Goal: Task Accomplishment & Management: Use online tool/utility

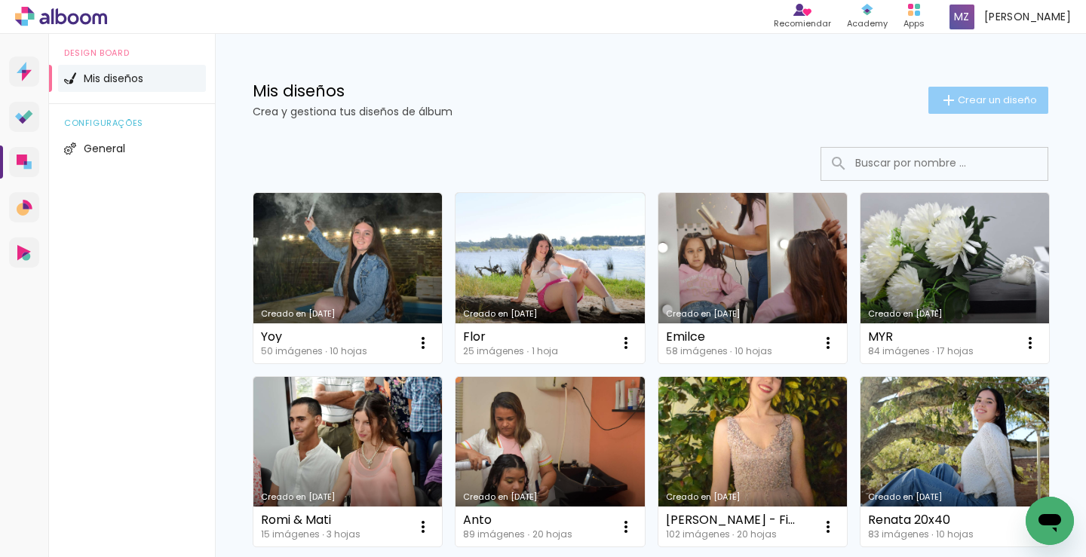
click at [958, 102] on span "Crear un diseño" at bounding box center [997, 100] width 79 height 10
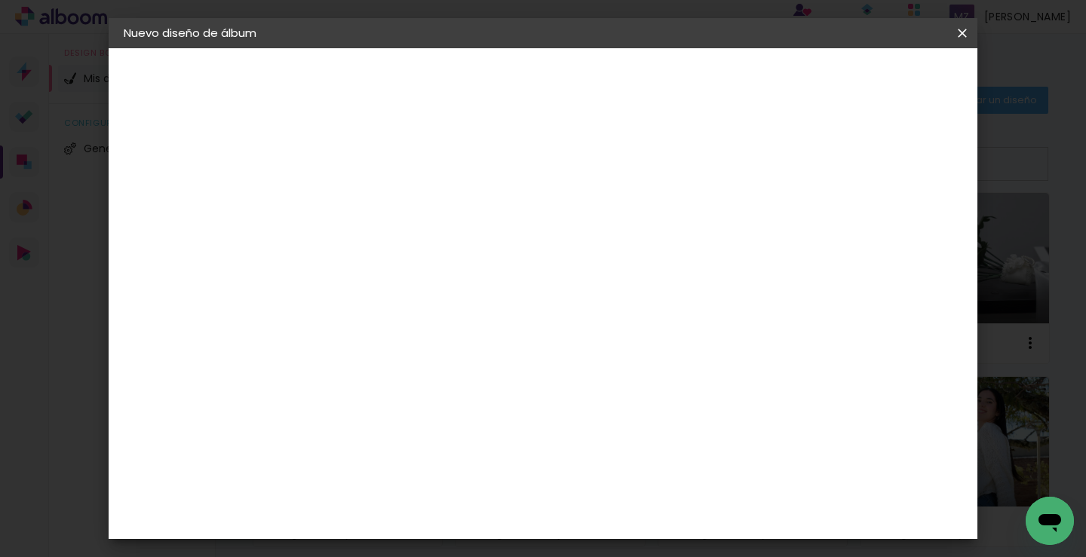
click at [370, 201] on input at bounding box center [370, 202] width 0 height 23
type input "[PERSON_NAME] e [PERSON_NAME]"
type paper-input "[PERSON_NAME] e [PERSON_NAME]"
click at [0, 0] on slot "Avanzar" at bounding box center [0, 0] width 0 height 0
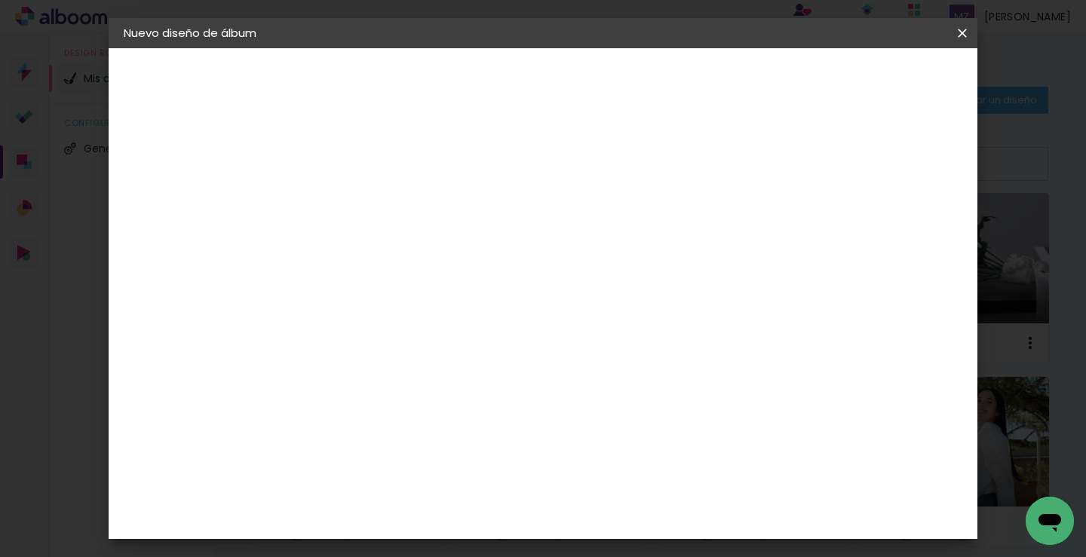
click at [447, 253] on iron-icon at bounding box center [438, 262] width 18 height 18
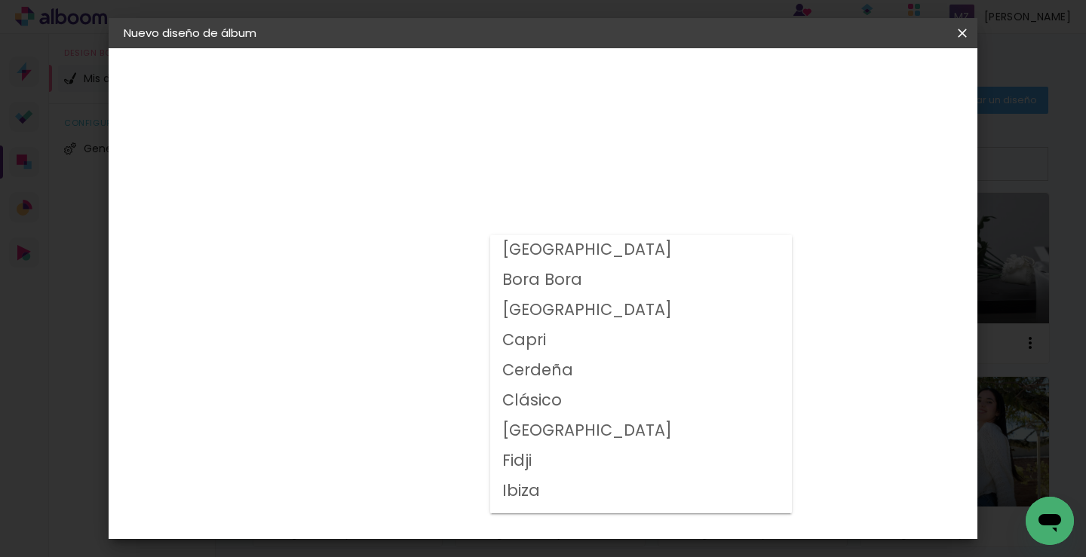
click at [0, 0] on slot "Clásico" at bounding box center [0, 0] width 0 height 0
type input "Clásico"
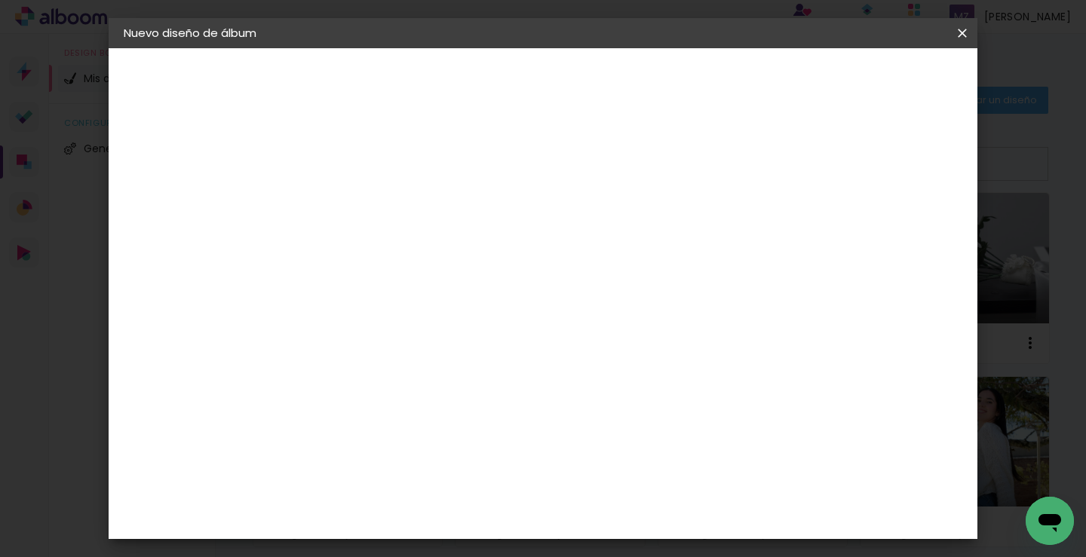
drag, startPoint x: 553, startPoint y: 504, endPoint x: 560, endPoint y: 507, distance: 7.8
click at [602, 89] on paper-button "Avanzar" at bounding box center [566, 80] width 72 height 26
click at [706, 162] on div at bounding box center [699, 163] width 14 height 14
type paper-checkbox "on"
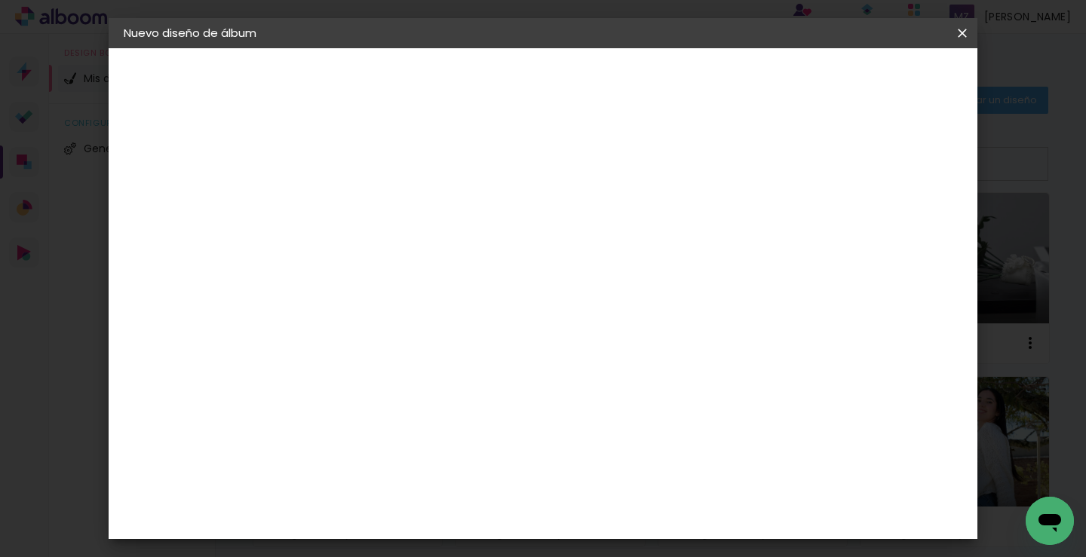
click at [792, 81] on span "Empezar diseño" at bounding box center [751, 80] width 84 height 11
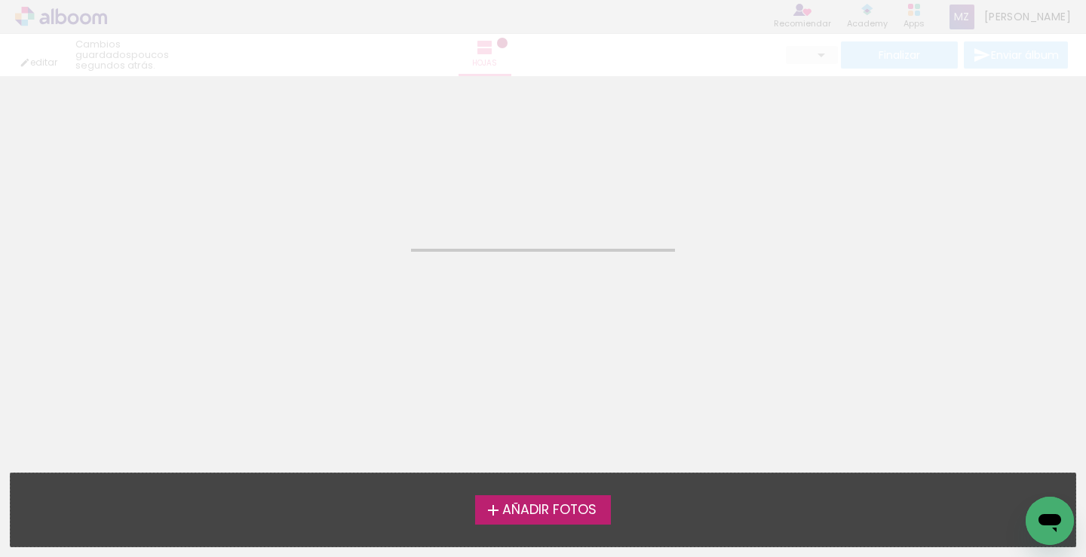
click at [541, 510] on span "Añadir Fotos" at bounding box center [549, 511] width 94 height 14
click at [0, 0] on input "file" at bounding box center [0, 0] width 0 height 0
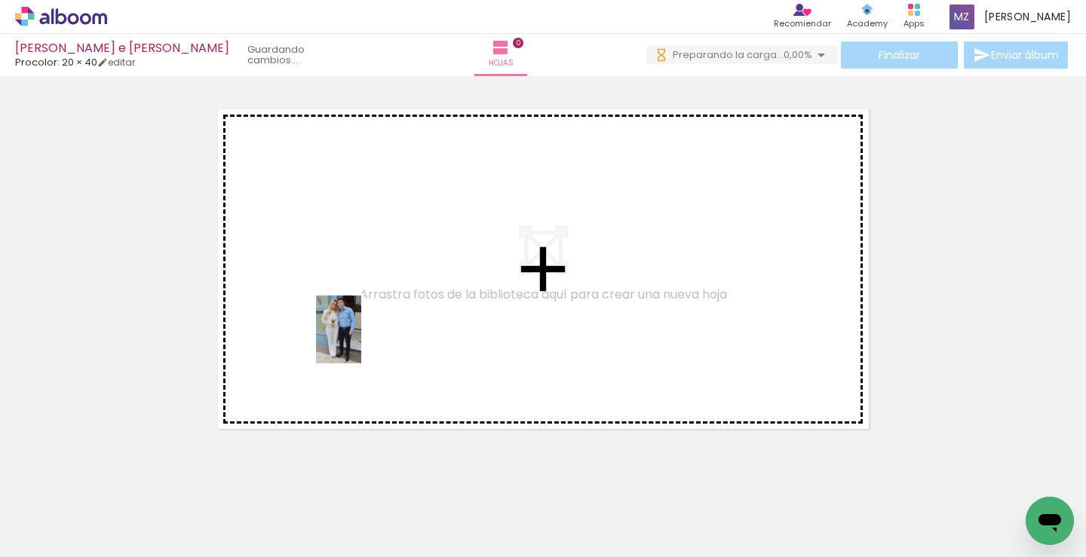
drag, startPoint x: 161, startPoint y: 510, endPoint x: 361, endPoint y: 341, distance: 261.6
click at [361, 341] on quentale-workspace at bounding box center [543, 278] width 1086 height 557
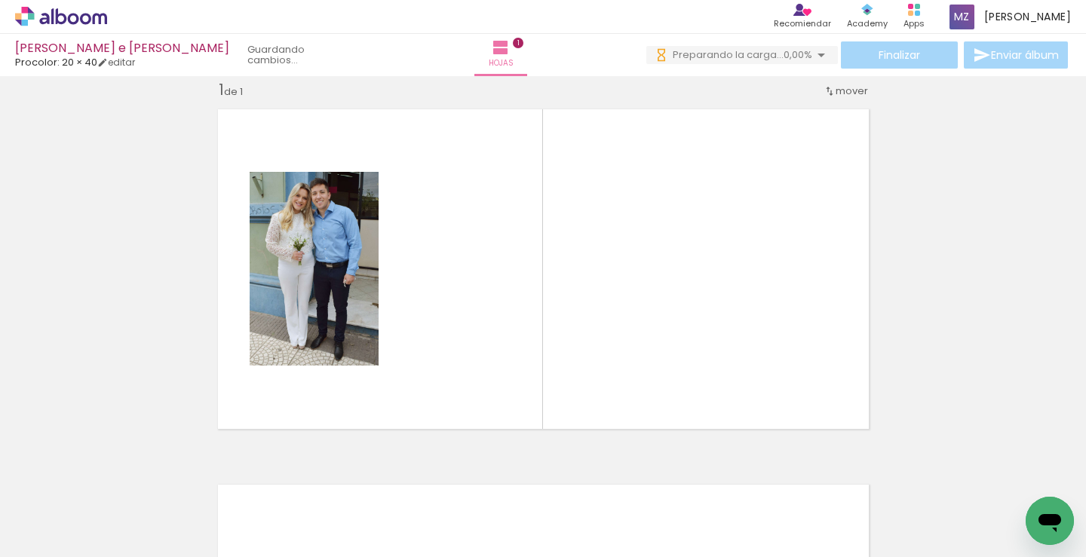
scroll to position [20, 0]
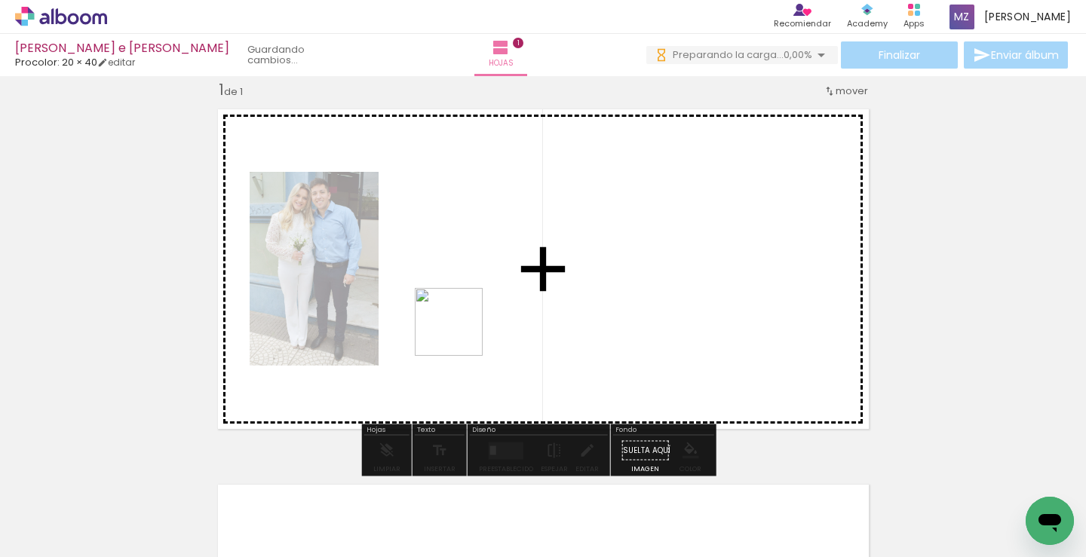
drag, startPoint x: 408, startPoint y: 400, endPoint x: 458, endPoint y: 333, distance: 83.5
click at [458, 333] on quentale-workspace at bounding box center [543, 278] width 1086 height 557
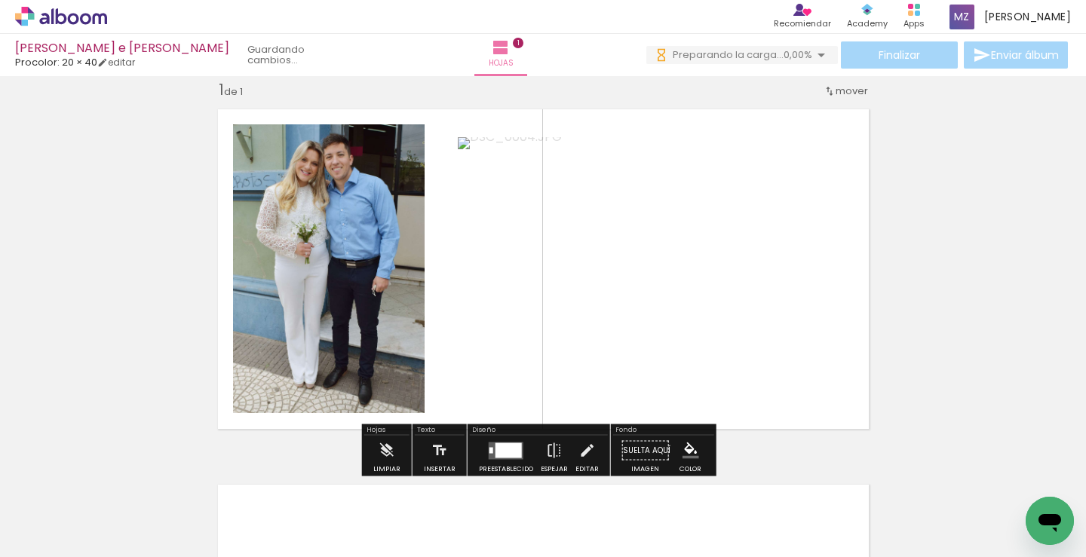
scroll to position [0, 0]
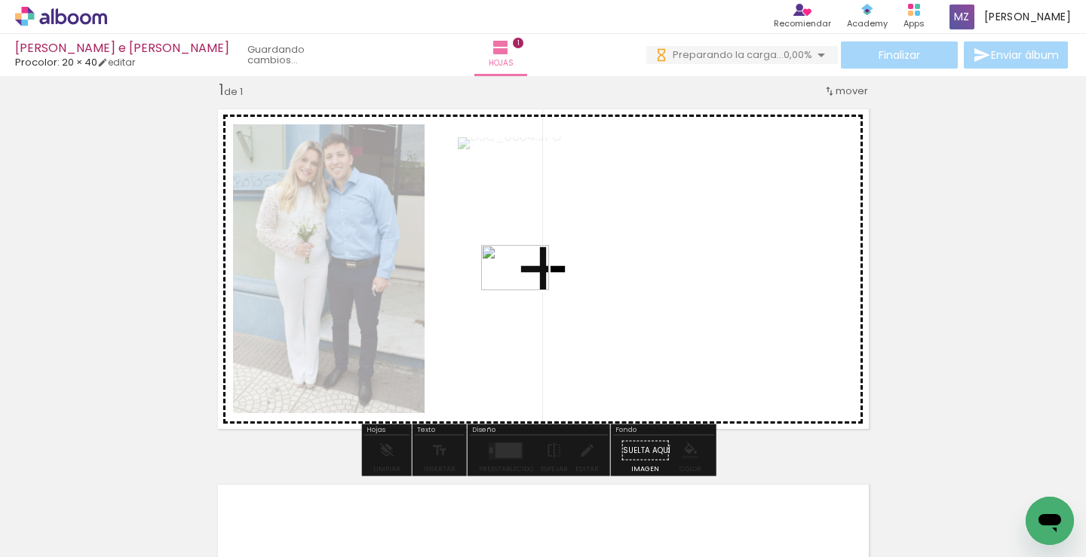
drag, startPoint x: 408, startPoint y: 462, endPoint x: 471, endPoint y: 504, distance: 75.1
click at [523, 292] on quentale-workspace at bounding box center [543, 278] width 1086 height 557
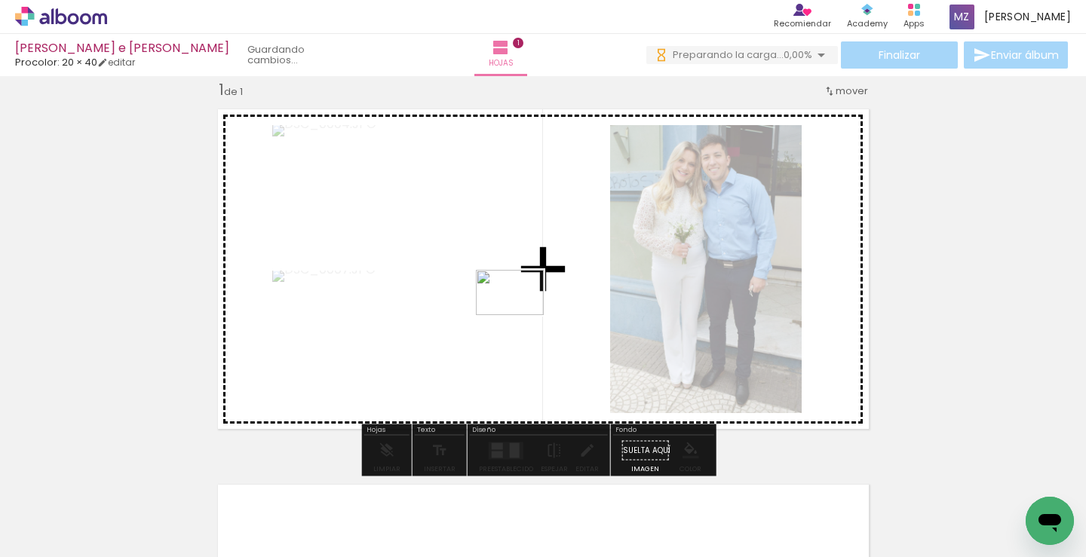
drag, startPoint x: 417, startPoint y: 516, endPoint x: 524, endPoint y: 419, distance: 144.1
click at [526, 304] on quentale-workspace at bounding box center [543, 278] width 1086 height 557
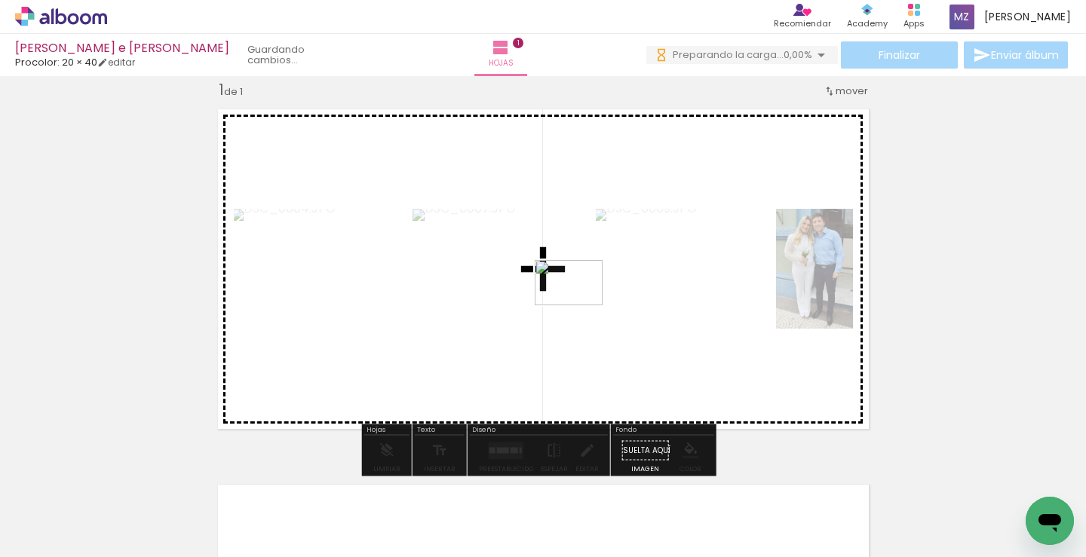
drag, startPoint x: 502, startPoint y: 516, endPoint x: 547, endPoint y: 486, distance: 54.0
click at [572, 296] on quentale-workspace at bounding box center [543, 278] width 1086 height 557
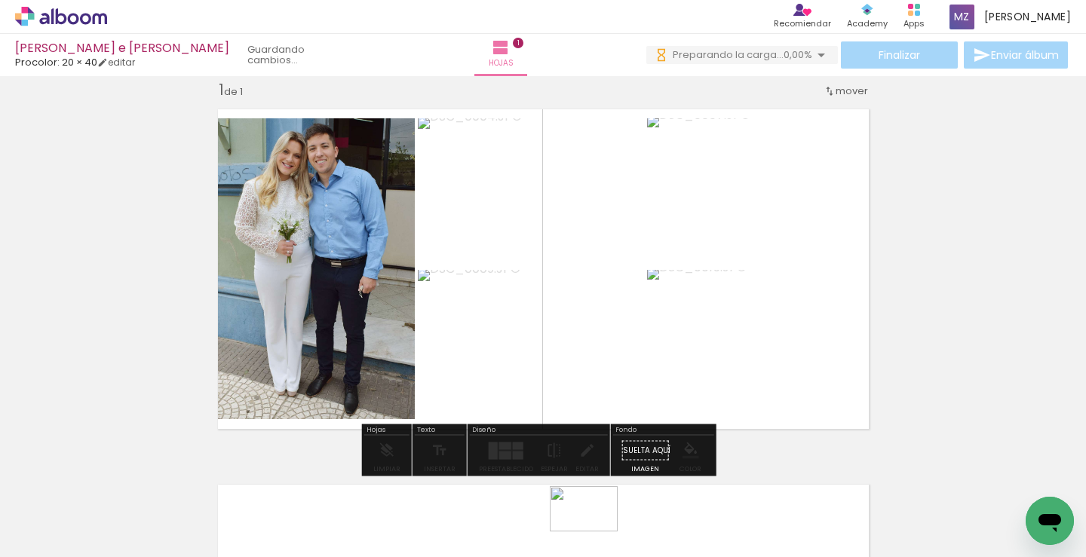
drag, startPoint x: 584, startPoint y: 515, endPoint x: 596, endPoint y: 532, distance: 20.1
click at [595, 532] on div at bounding box center [557, 507] width 75 height 50
click at [518, 448] on div at bounding box center [518, 446] width 11 height 8
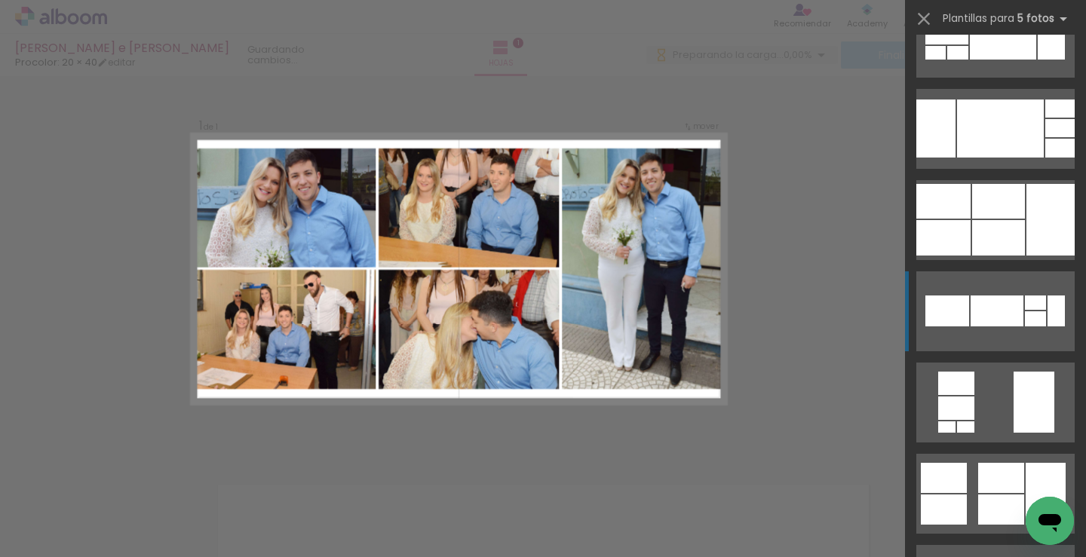
scroll to position [528, 0]
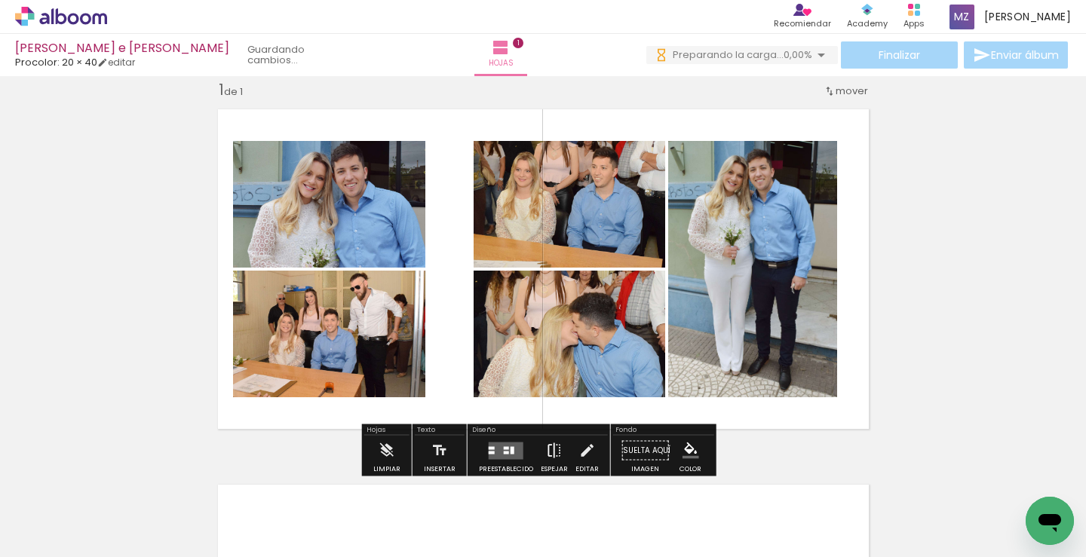
click at [549, 450] on iron-icon at bounding box center [554, 451] width 17 height 30
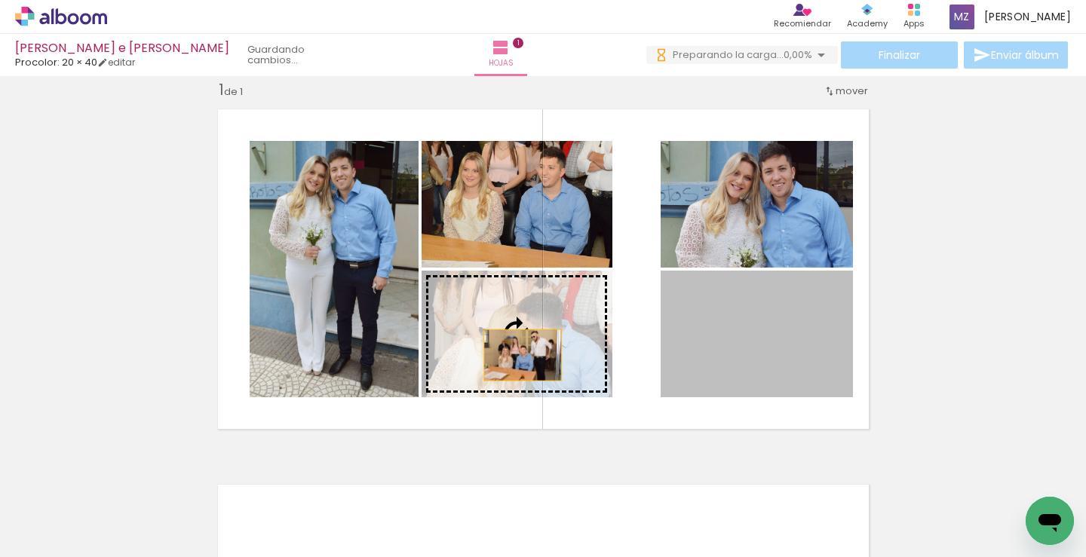
drag, startPoint x: 764, startPoint y: 348, endPoint x: 524, endPoint y: 354, distance: 239.8
click at [0, 0] on slot at bounding box center [0, 0] width 0 height 0
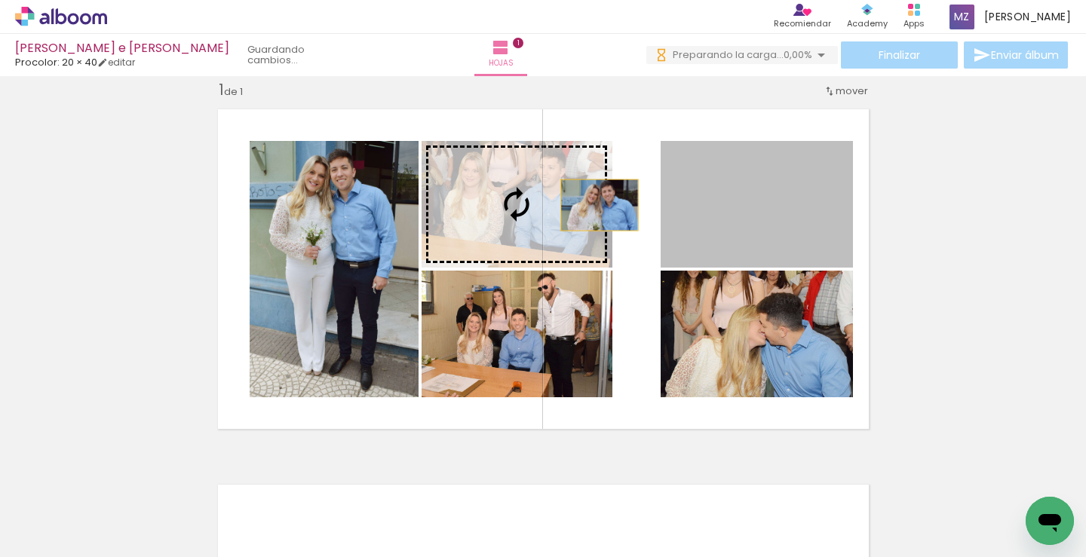
drag, startPoint x: 752, startPoint y: 205, endPoint x: 550, endPoint y: 213, distance: 201.5
click at [0, 0] on slot at bounding box center [0, 0] width 0 height 0
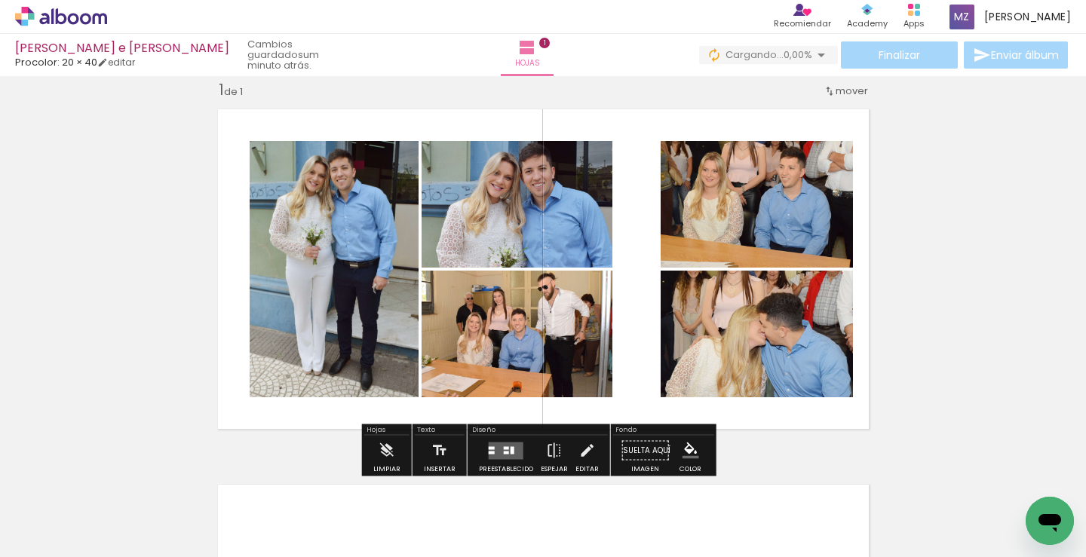
click at [504, 452] on div at bounding box center [506, 452] width 5 height 3
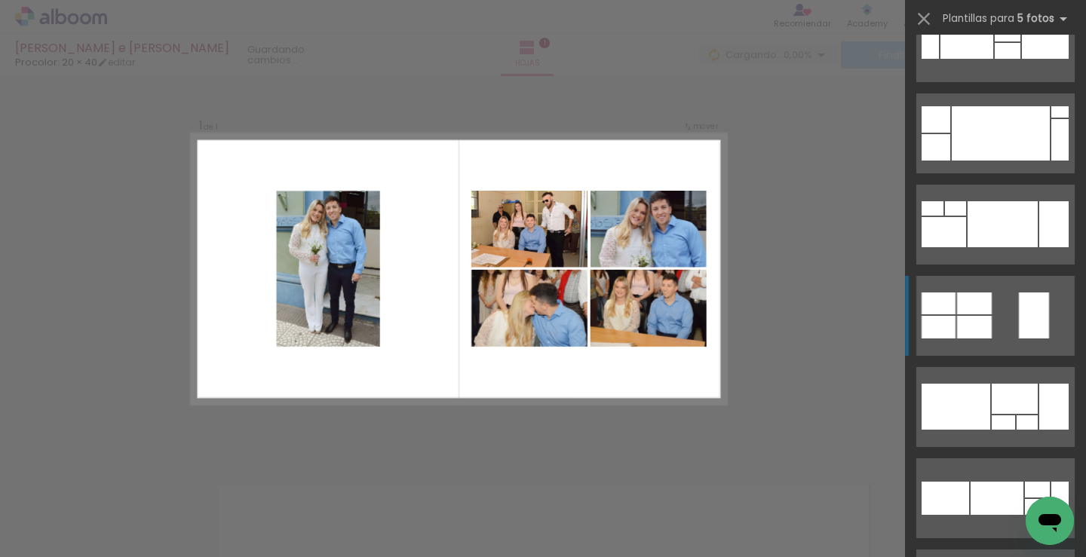
scroll to position [2782, 0]
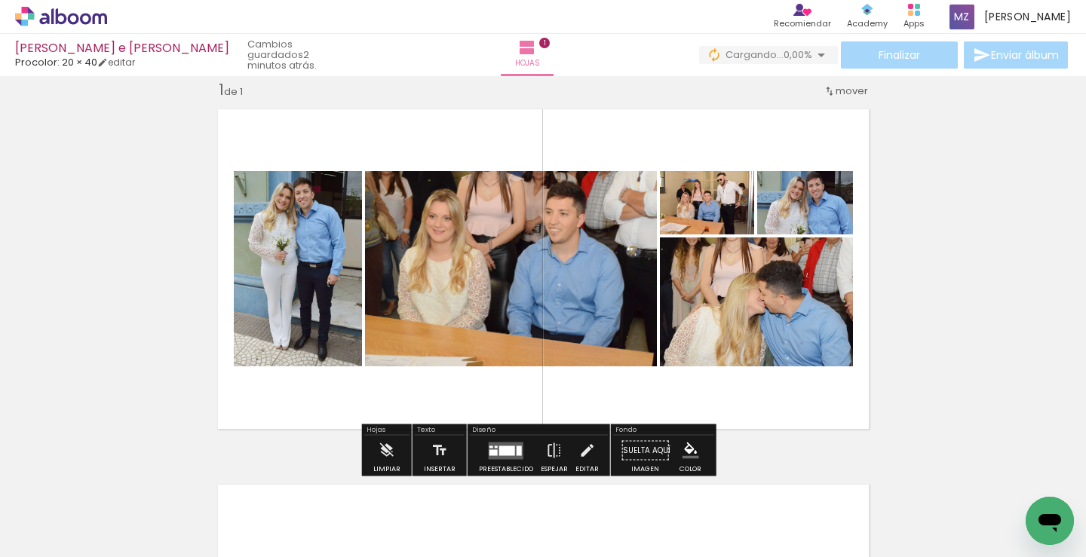
click at [295, 216] on div "Ancho Color" at bounding box center [281, 210] width 27 height 23
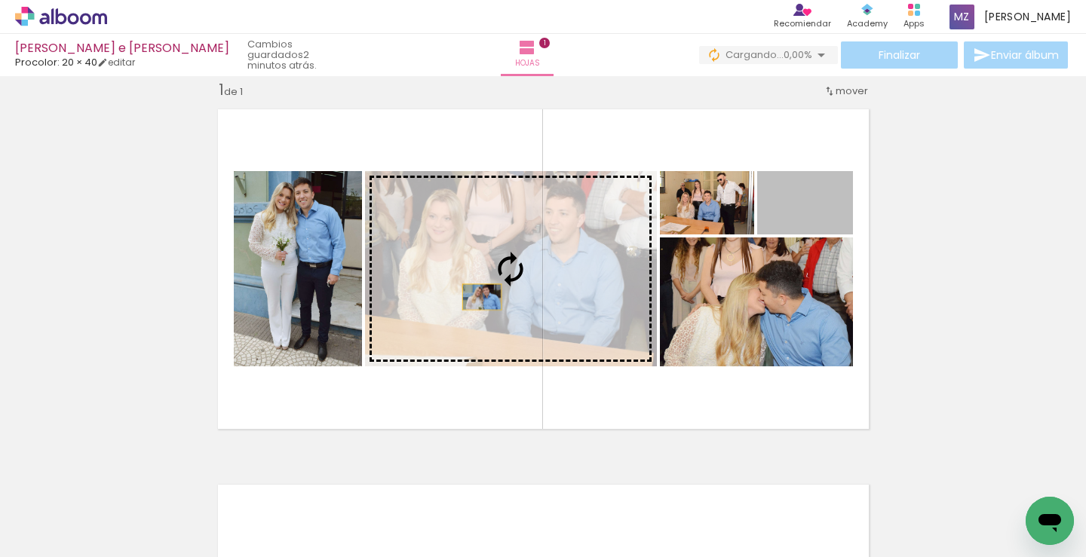
drag, startPoint x: 834, startPoint y: 222, endPoint x: 467, endPoint y: 293, distance: 374.1
click at [0, 0] on slot at bounding box center [0, 0] width 0 height 0
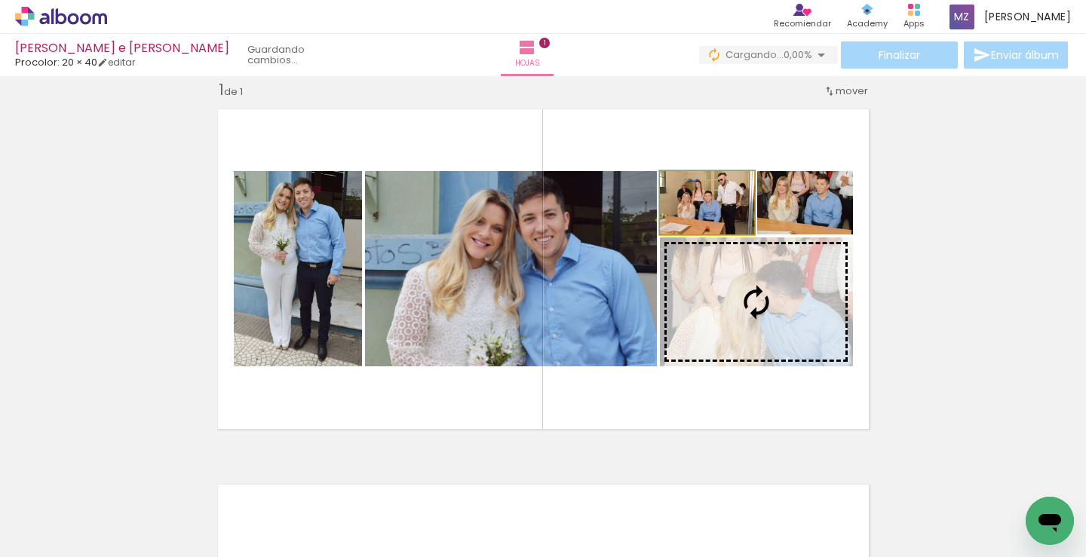
drag, startPoint x: 726, startPoint y: 227, endPoint x: 759, endPoint y: 320, distance: 98.5
click at [0, 0] on slot at bounding box center [0, 0] width 0 height 0
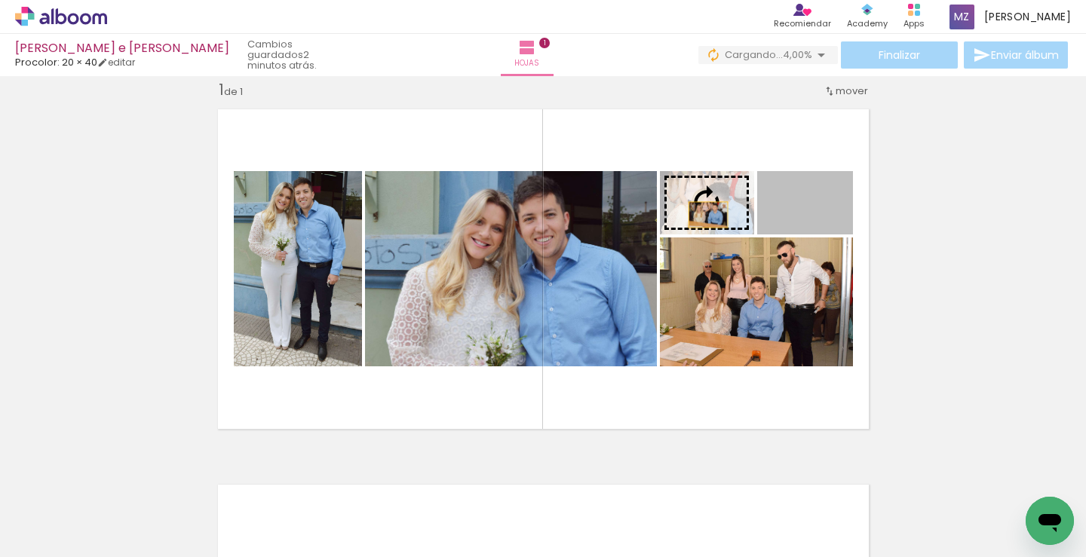
drag, startPoint x: 832, startPoint y: 227, endPoint x: 705, endPoint y: 219, distance: 127.7
click at [0, 0] on slot at bounding box center [0, 0] width 0 height 0
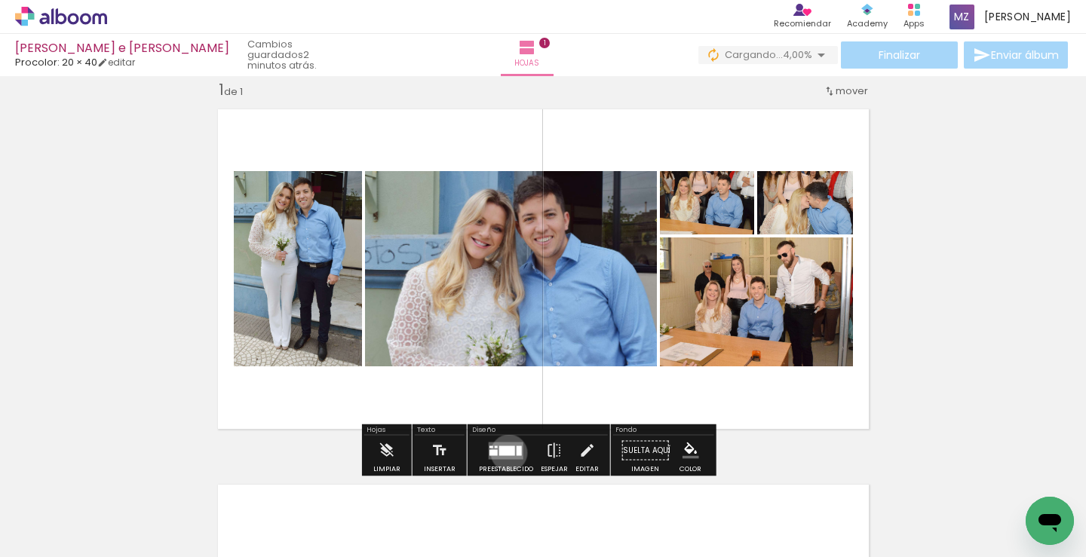
click at [505, 453] on div at bounding box center [507, 451] width 16 height 10
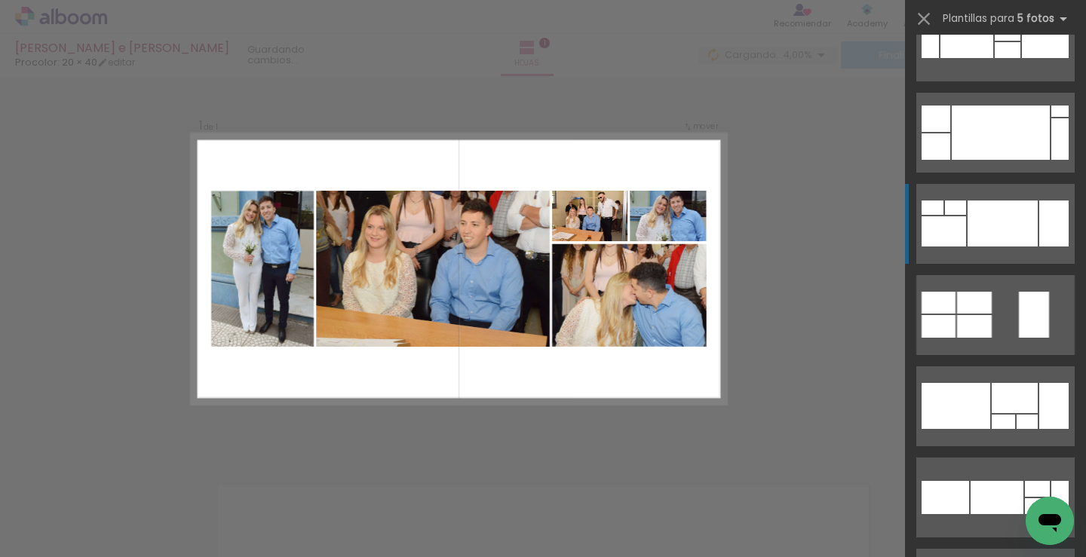
scroll to position [2920, 0]
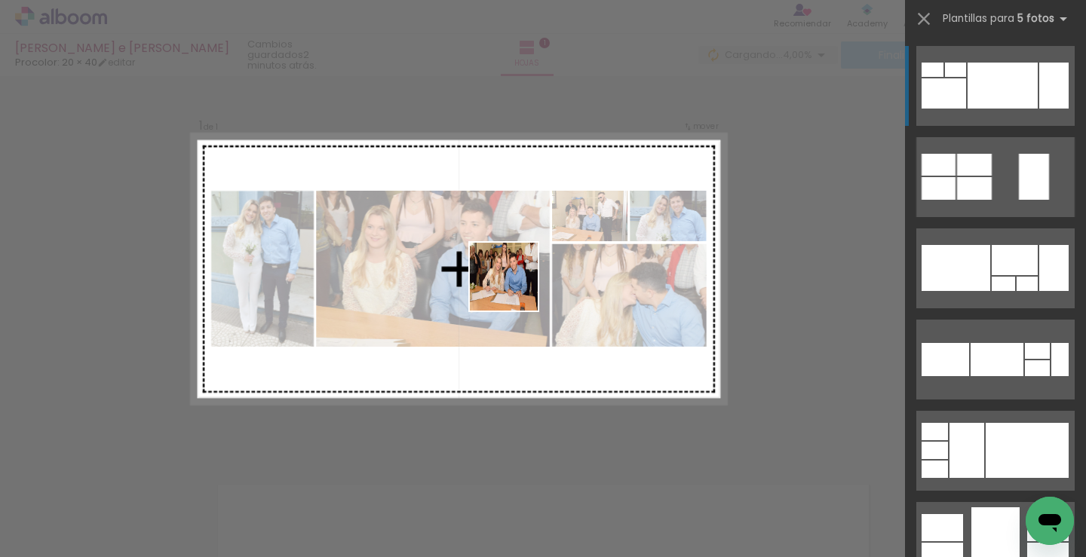
drag, startPoint x: 581, startPoint y: 507, endPoint x: 579, endPoint y: 391, distance: 116.9
click at [513, 287] on quentale-workspace at bounding box center [543, 278] width 1086 height 557
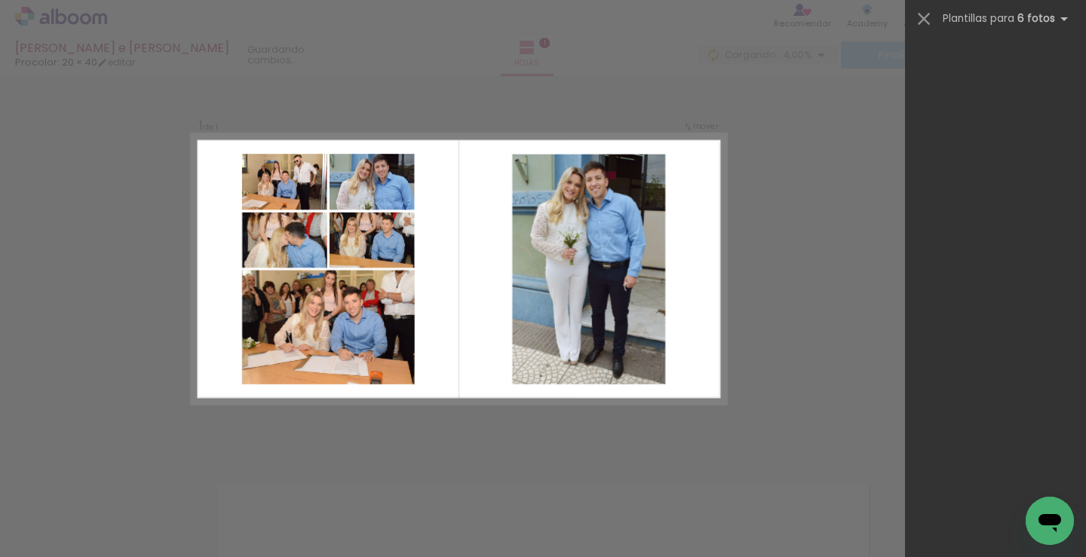
scroll to position [0, 0]
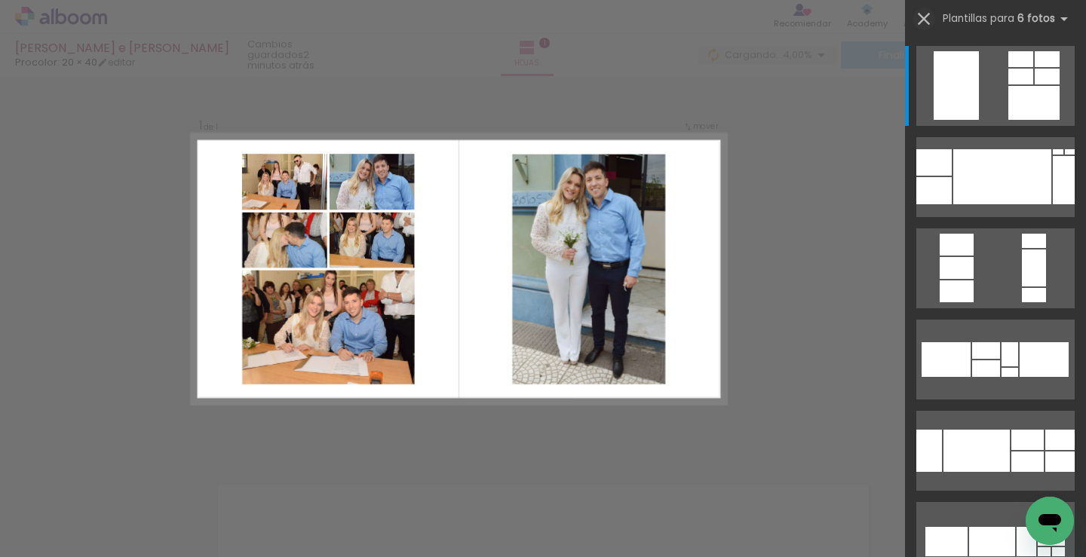
click at [930, 16] on iron-icon at bounding box center [923, 18] width 21 height 21
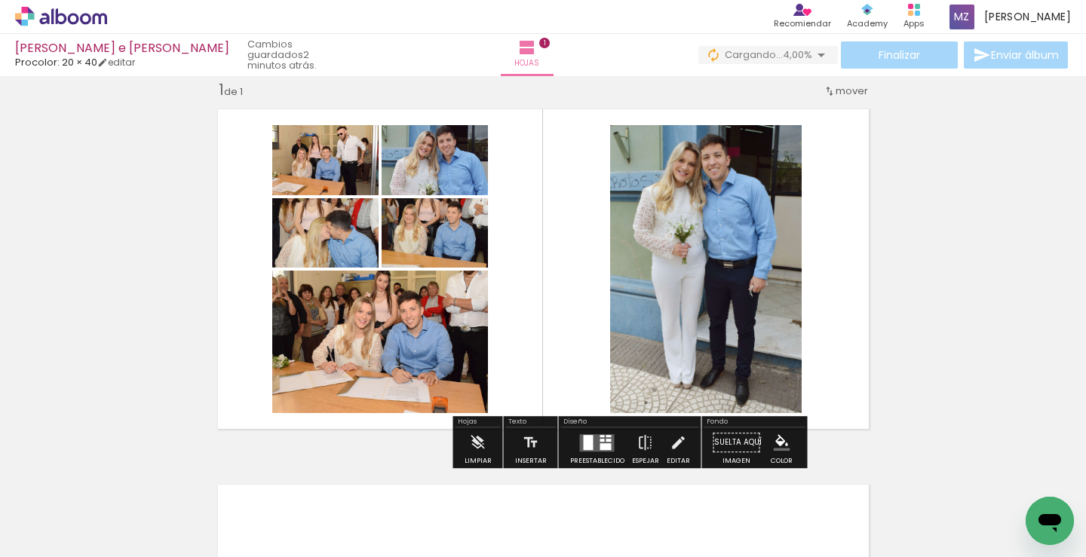
click at [605, 448] on div at bounding box center [605, 446] width 11 height 7
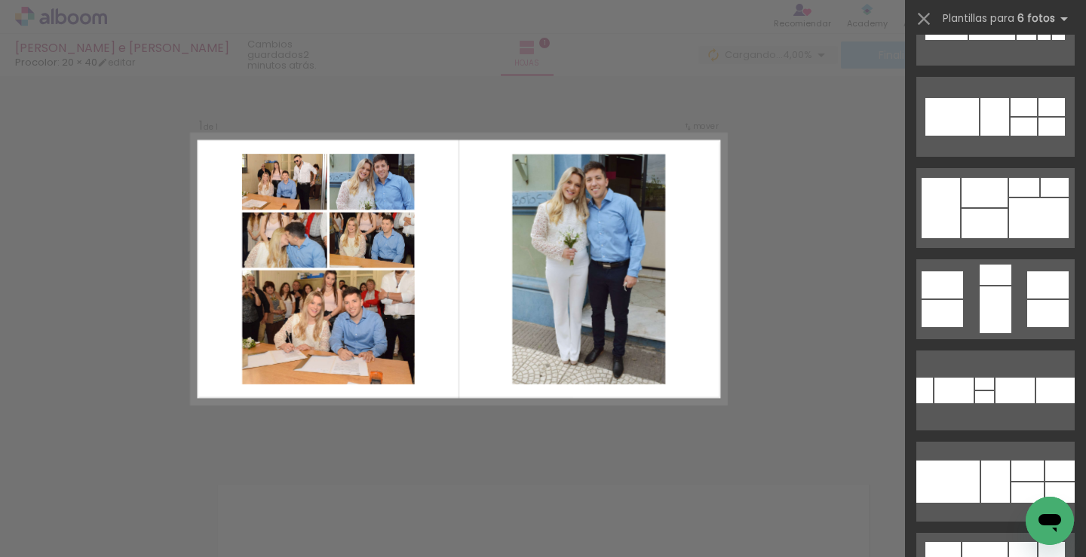
scroll to position [528, 0]
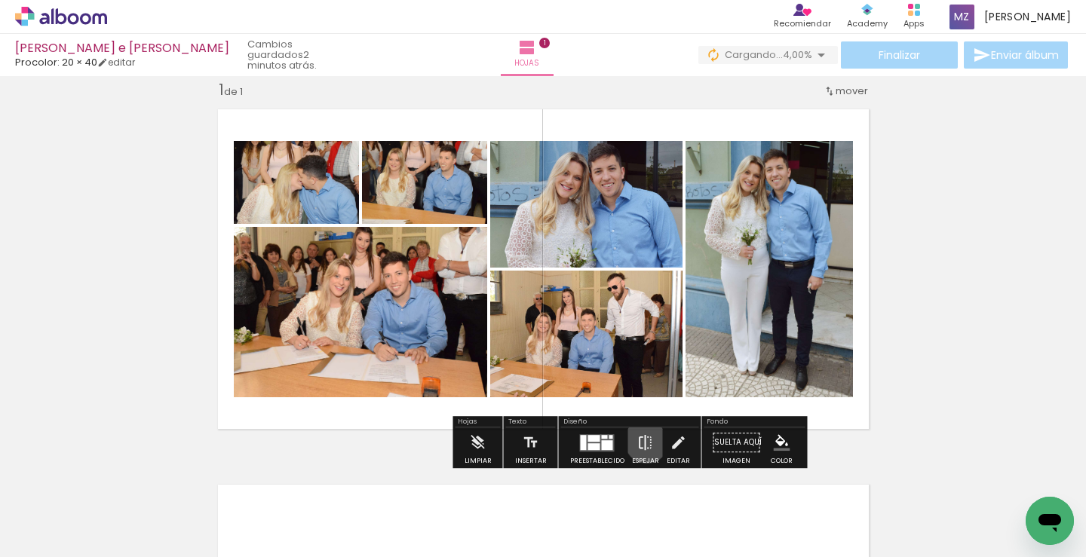
click at [643, 441] on iron-icon at bounding box center [645, 443] width 17 height 30
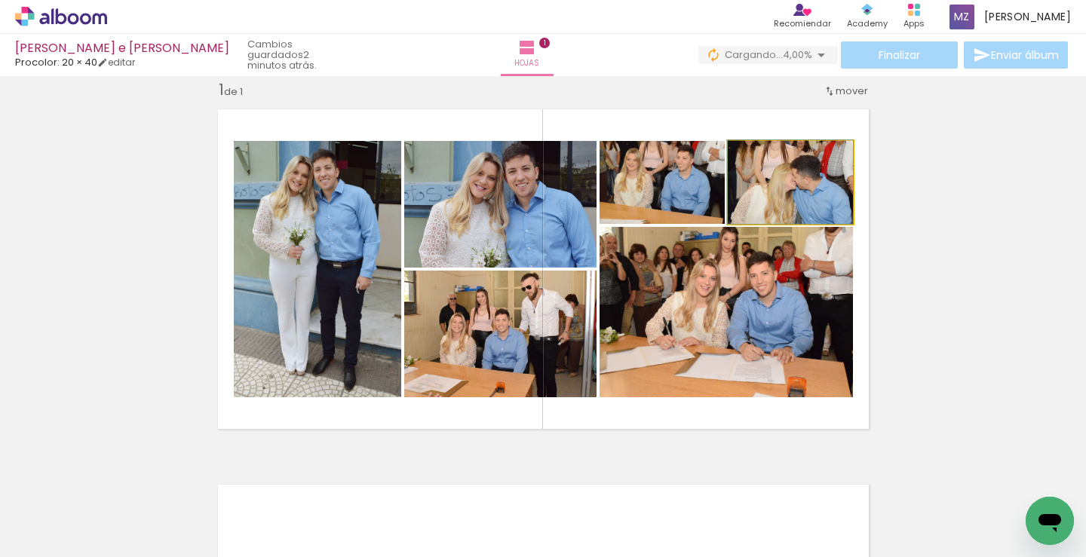
drag, startPoint x: 814, startPoint y: 202, endPoint x: 809, endPoint y: 179, distance: 23.8
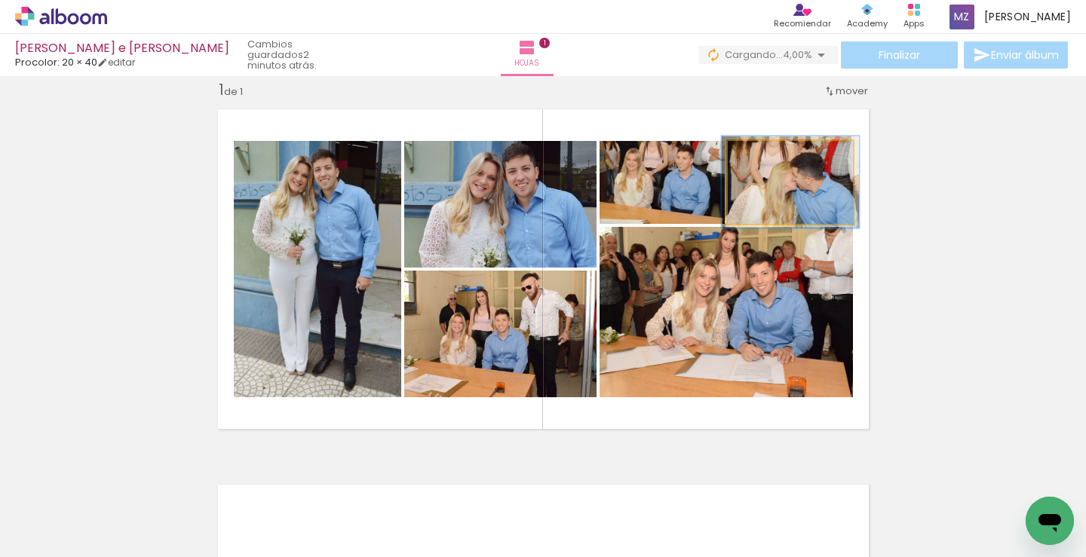
type paper-slider "110"
click at [761, 159] on div at bounding box center [768, 157] width 14 height 14
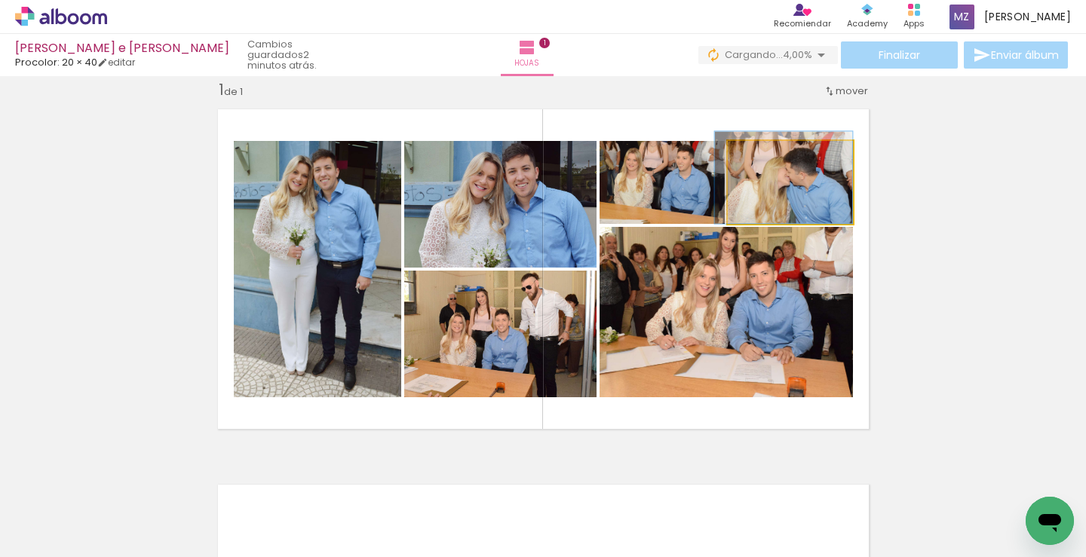
drag, startPoint x: 822, startPoint y: 198, endPoint x: 809, endPoint y: 179, distance: 22.2
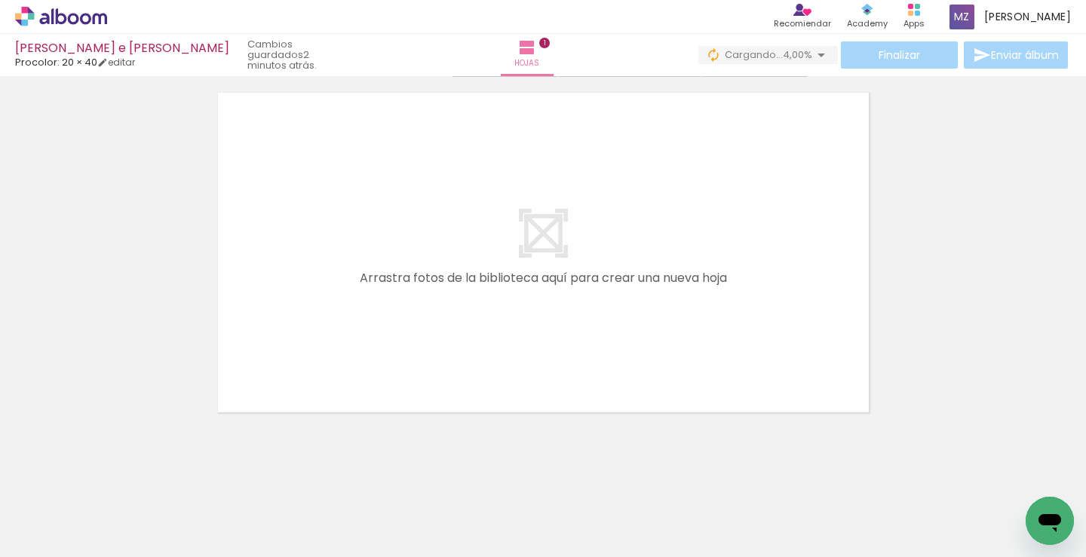
scroll to position [423, 0]
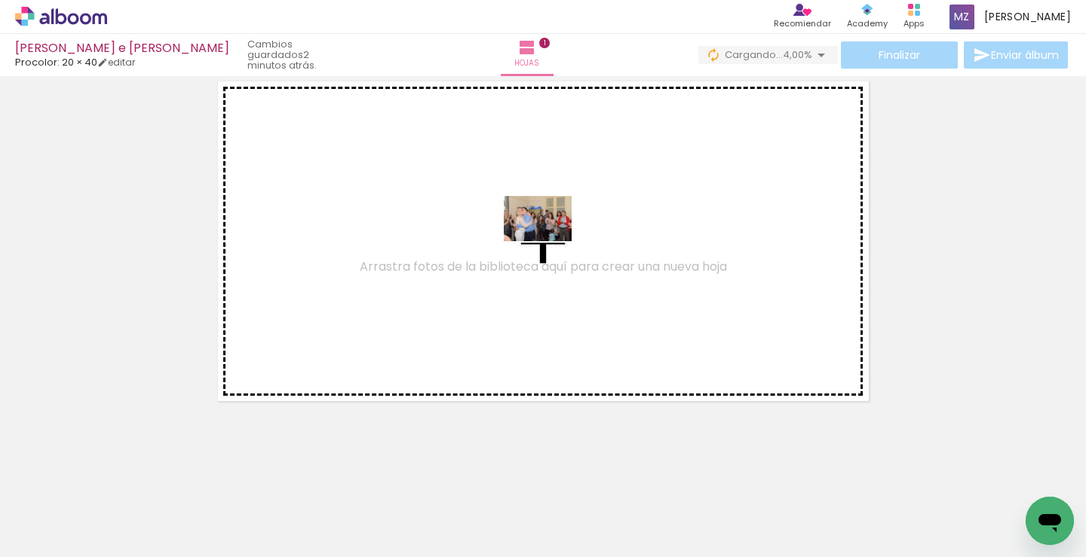
drag, startPoint x: 664, startPoint y: 523, endPoint x: 760, endPoint y: 534, distance: 97.1
click at [550, 246] on quentale-workspace at bounding box center [543, 278] width 1086 height 557
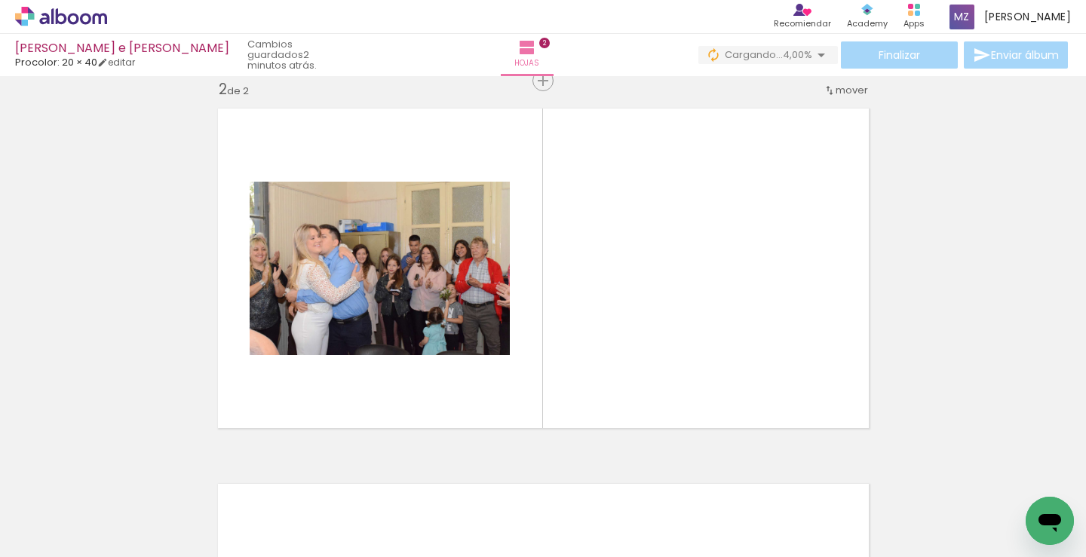
scroll to position [395, 0]
drag, startPoint x: 744, startPoint y: 507, endPoint x: 590, endPoint y: 304, distance: 255.6
click at [590, 304] on quentale-workspace at bounding box center [543, 278] width 1086 height 557
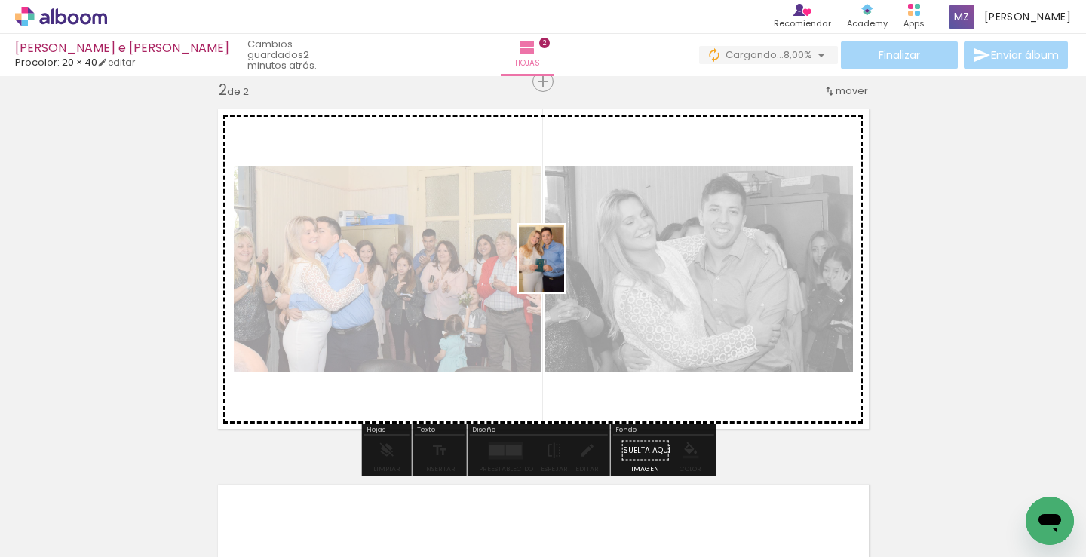
drag, startPoint x: 831, startPoint y: 507, endPoint x: 624, endPoint y: 468, distance: 210.1
click at [564, 271] on quentale-workspace at bounding box center [543, 278] width 1086 height 557
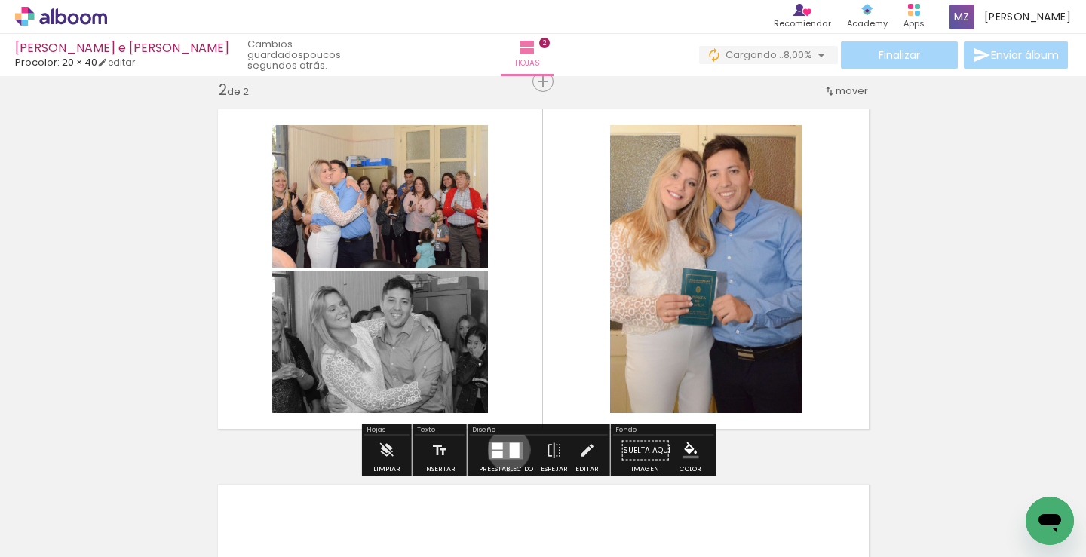
click at [505, 450] on quentale-layouter at bounding box center [506, 450] width 35 height 17
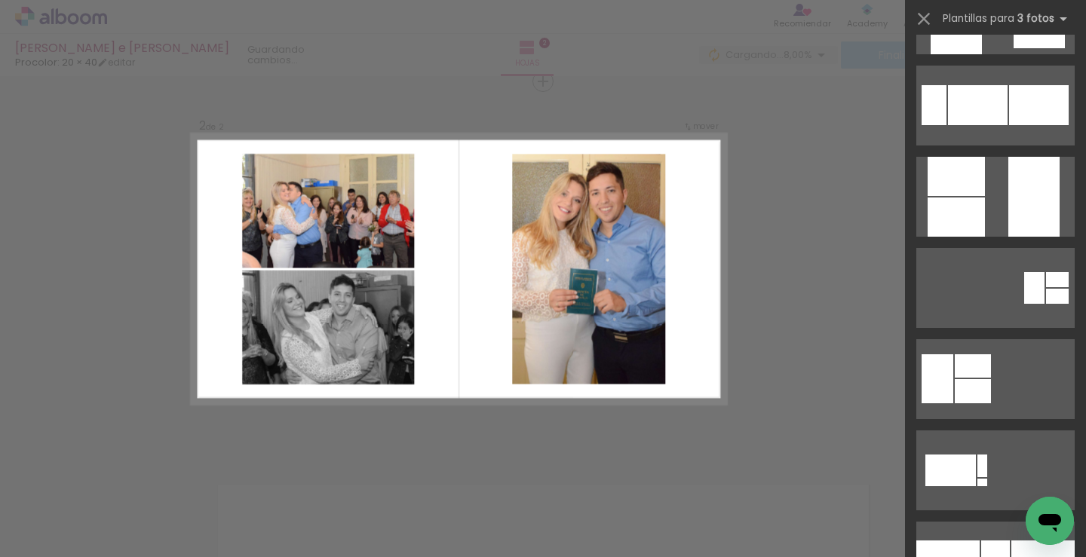
scroll to position [0, 0]
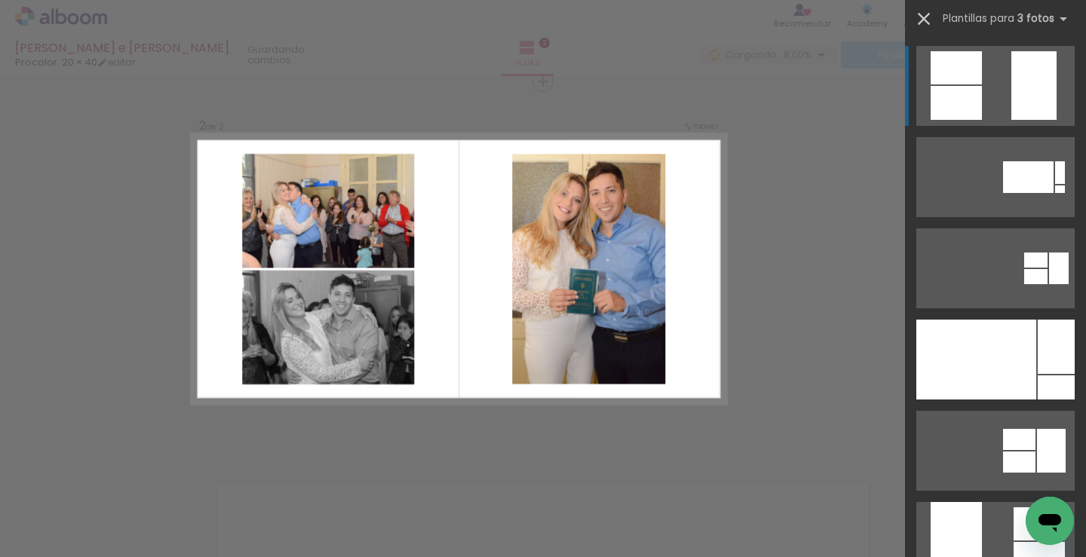
click at [921, 20] on iron-icon at bounding box center [923, 18] width 21 height 21
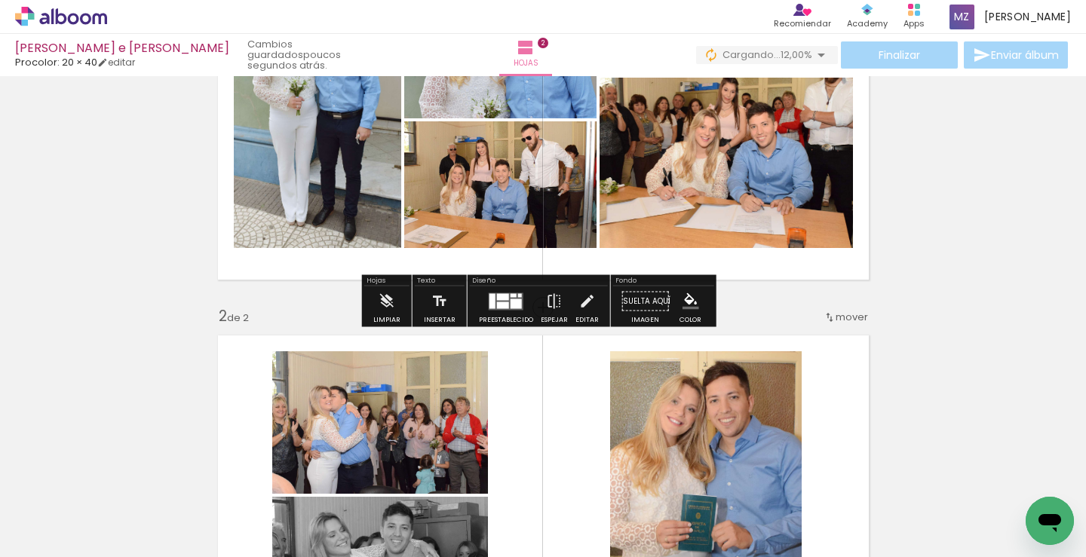
scroll to position [93, 0]
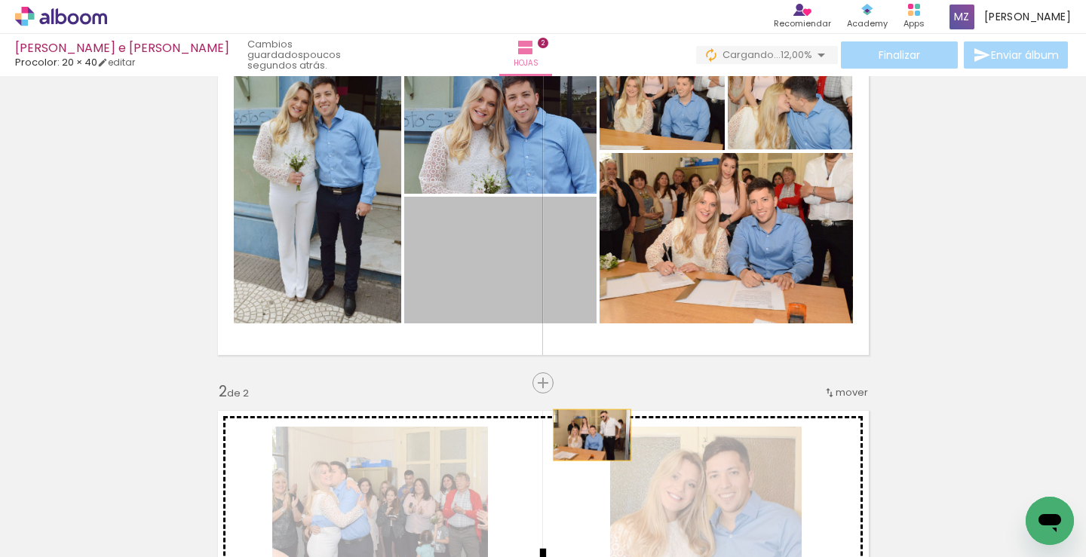
drag, startPoint x: 487, startPoint y: 287, endPoint x: 589, endPoint y: 435, distance: 180.1
click at [588, 437] on div "Insertar hoja 1 de 2 Insertar hoja 2 de 2" at bounding box center [543, 551] width 1086 height 1127
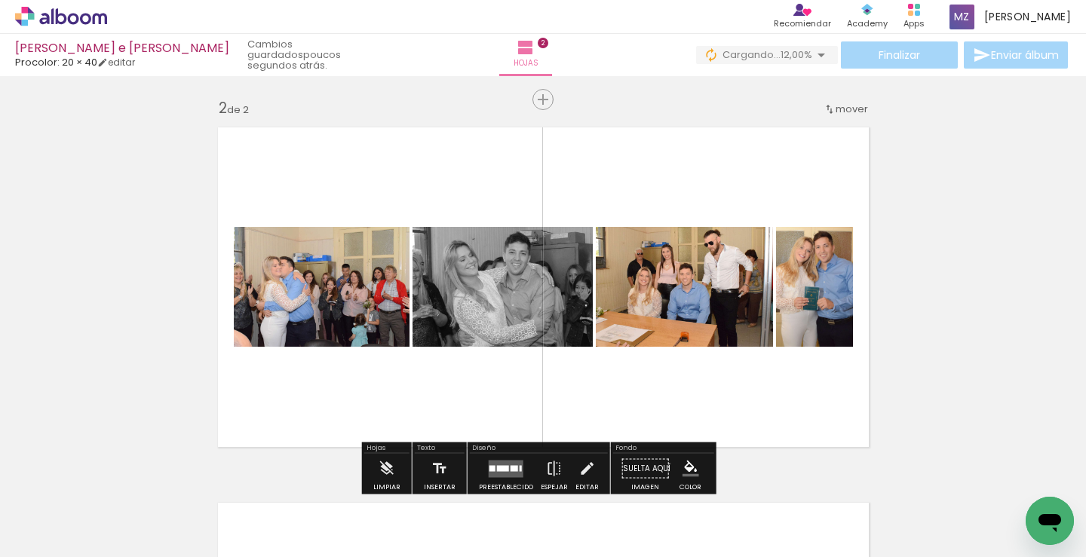
scroll to position [226, 0]
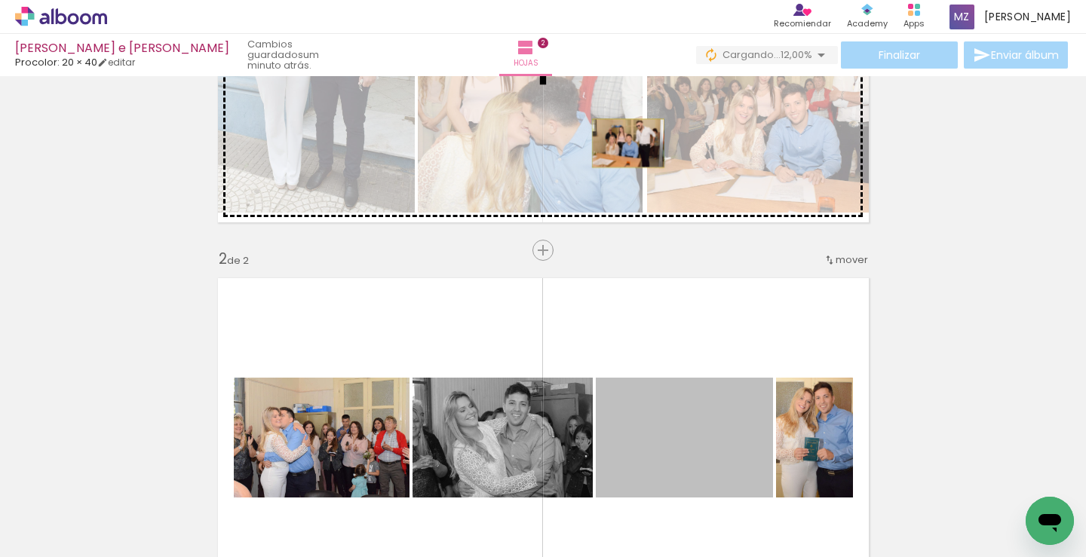
drag, startPoint x: 704, startPoint y: 434, endPoint x: 843, endPoint y: 228, distance: 248.2
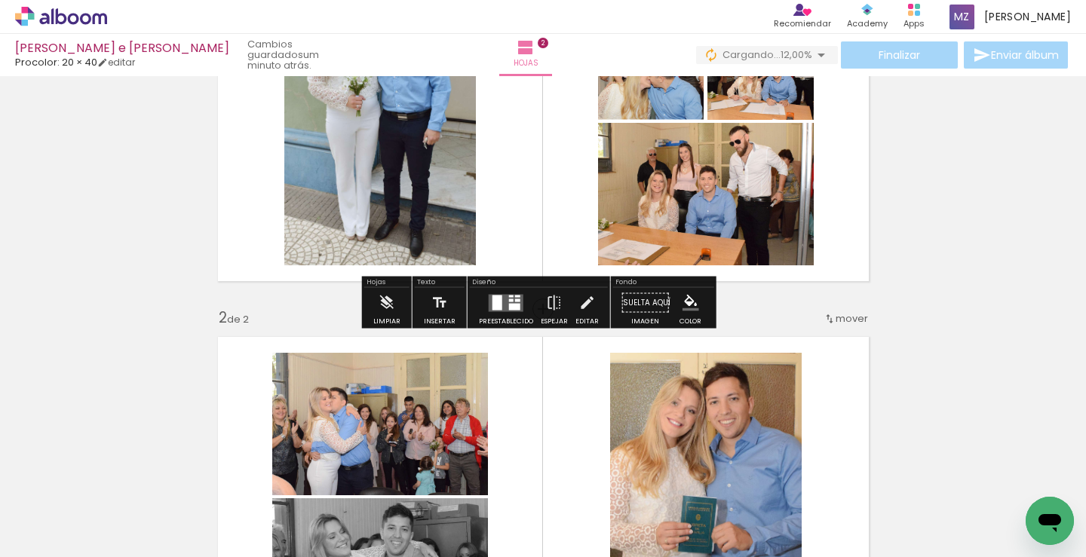
scroll to position [75, 0]
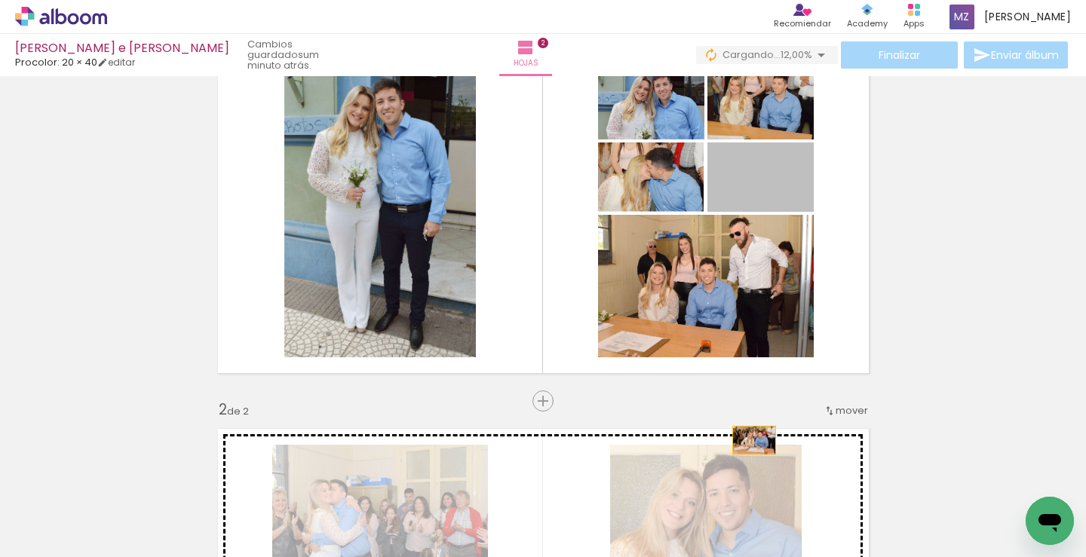
drag, startPoint x: 788, startPoint y: 190, endPoint x: 748, endPoint y: 440, distance: 253.5
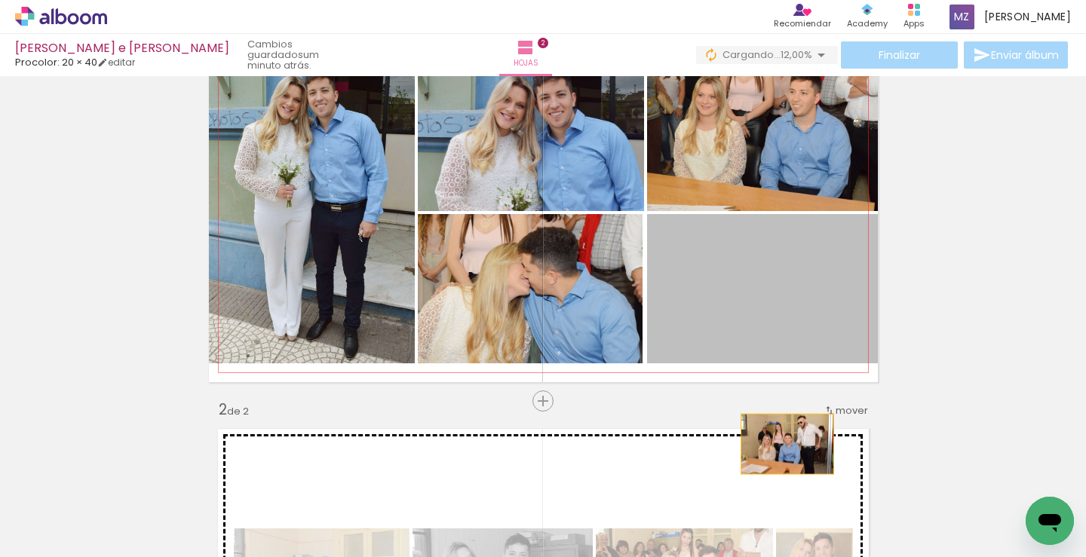
drag, startPoint x: 784, startPoint y: 314, endPoint x: 781, endPoint y: 444, distance: 130.5
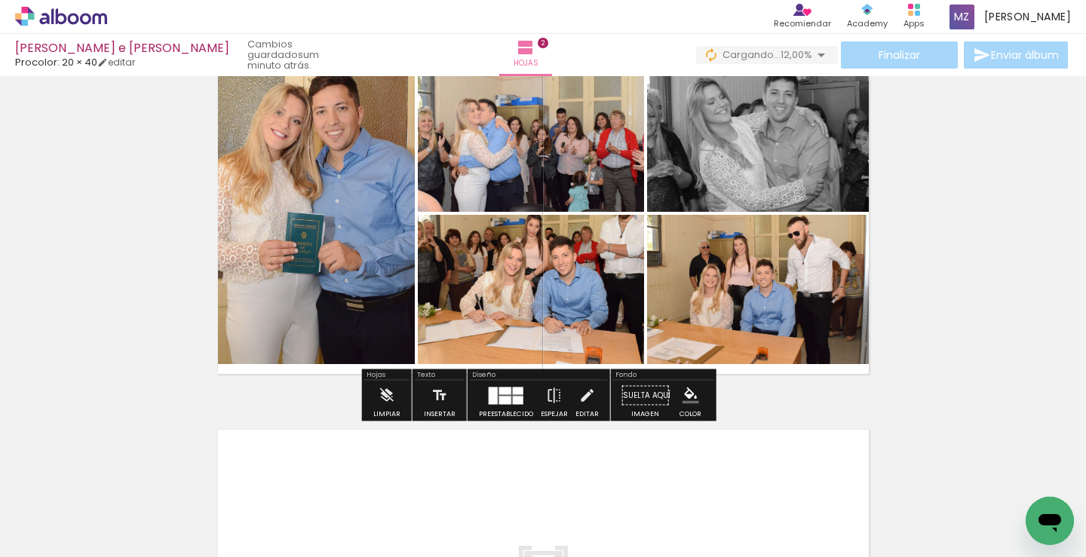
scroll to position [452, 0]
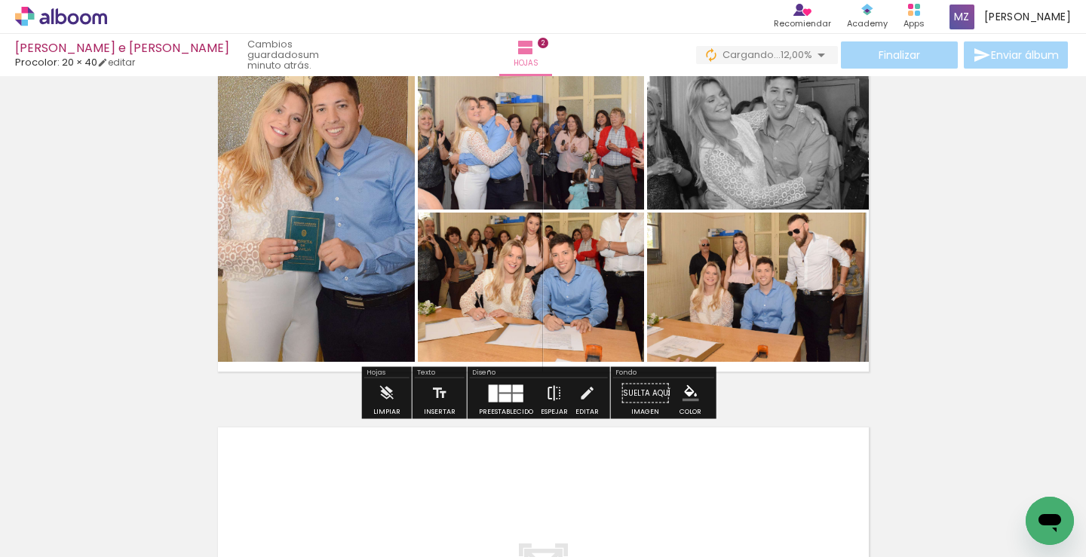
click at [551, 397] on iron-icon at bounding box center [554, 394] width 17 height 30
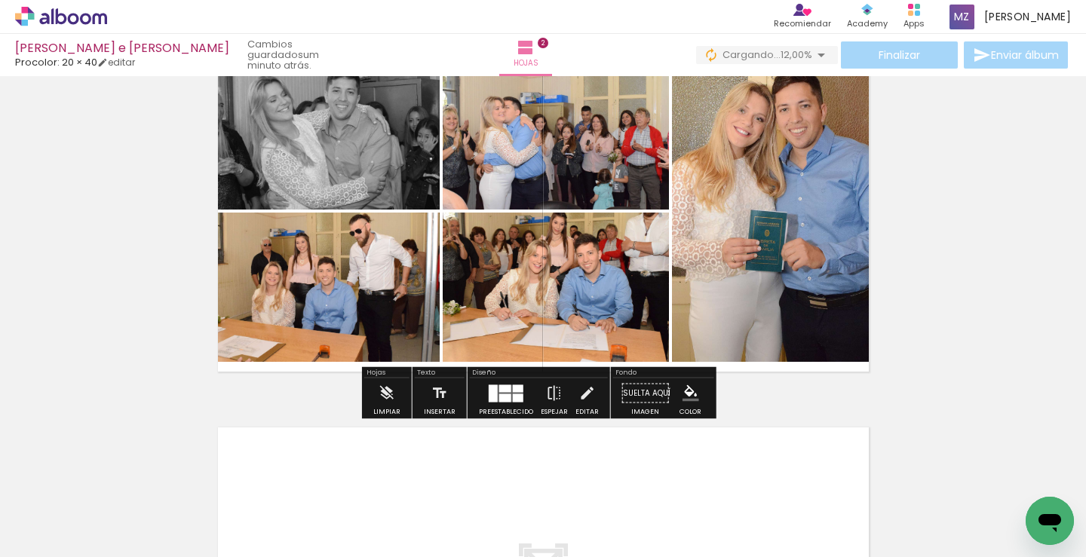
click at [499, 397] on div at bounding box center [505, 398] width 12 height 8
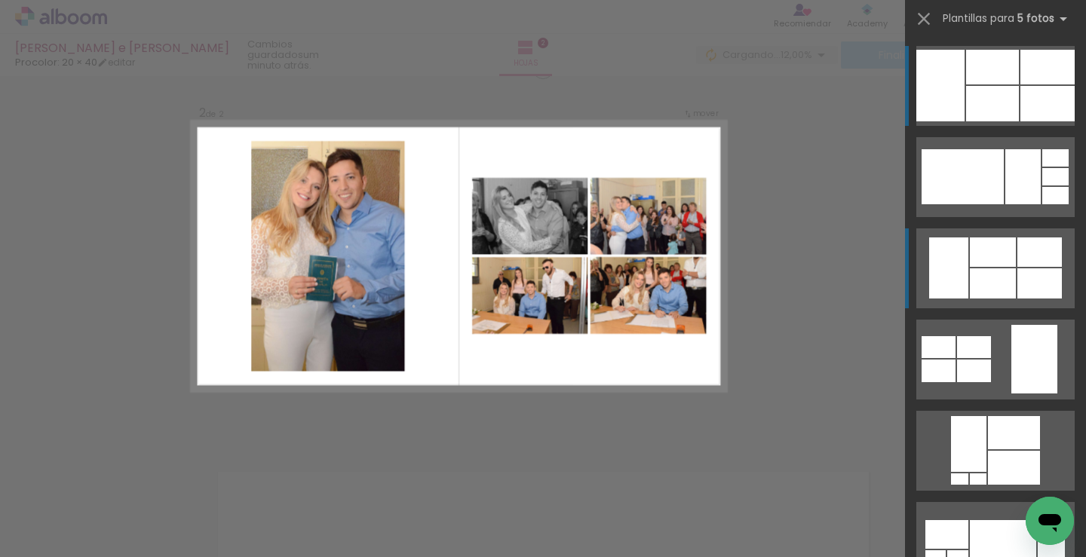
scroll to position [395, 0]
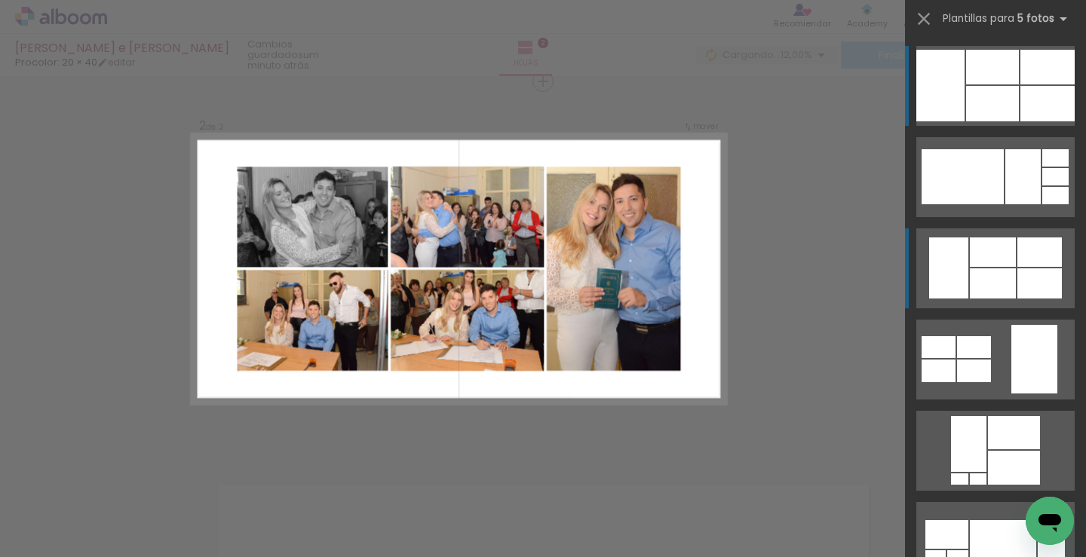
click at [1042, 204] on div at bounding box center [1055, 195] width 26 height 17
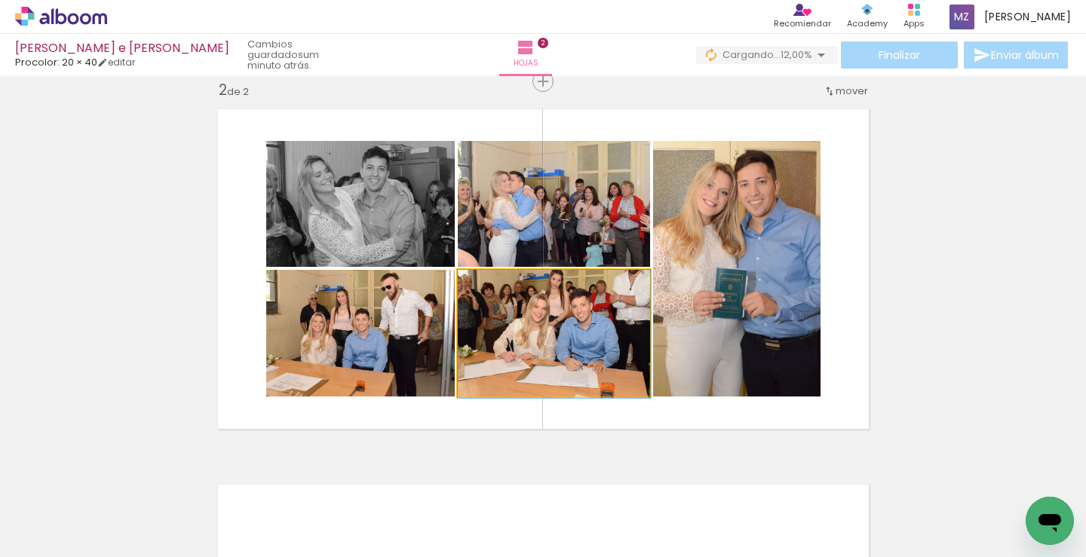
drag, startPoint x: 594, startPoint y: 342, endPoint x: 570, endPoint y: 341, distance: 24.1
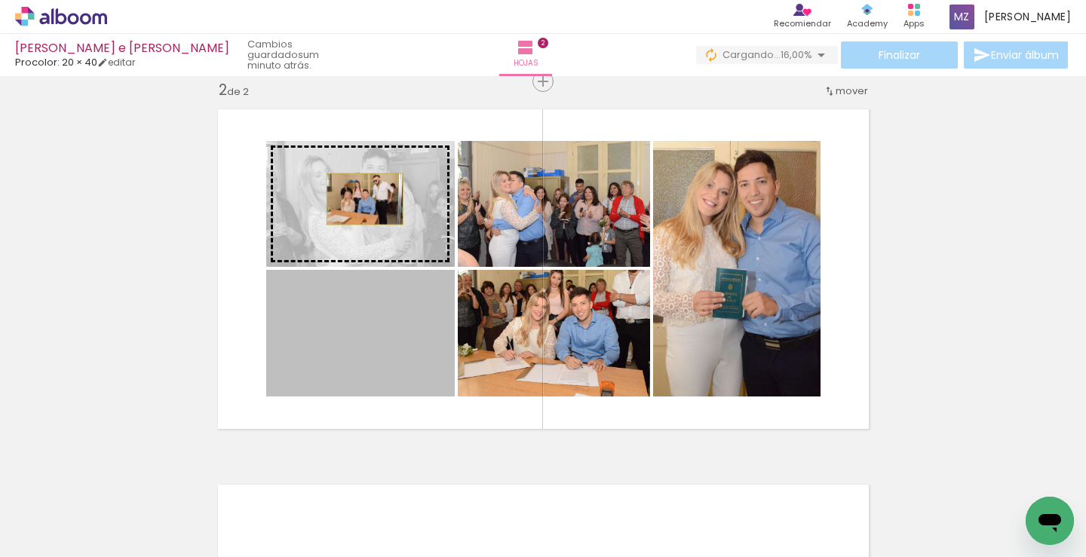
drag, startPoint x: 369, startPoint y: 339, endPoint x: 354, endPoint y: 209, distance: 131.3
click at [0, 0] on slot at bounding box center [0, 0] width 0 height 0
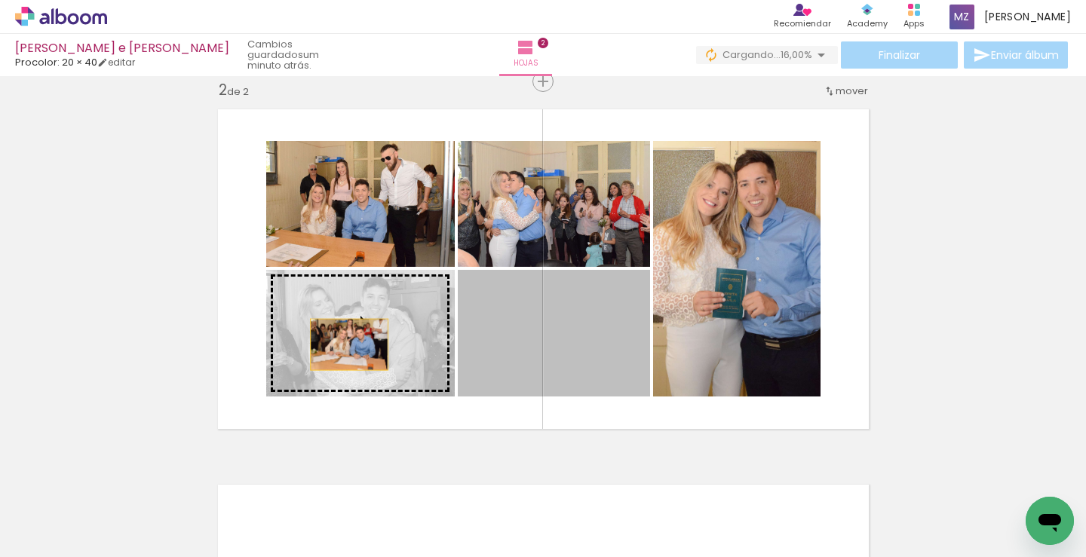
drag, startPoint x: 499, startPoint y: 350, endPoint x: 354, endPoint y: 342, distance: 145.7
click at [0, 0] on slot at bounding box center [0, 0] width 0 height 0
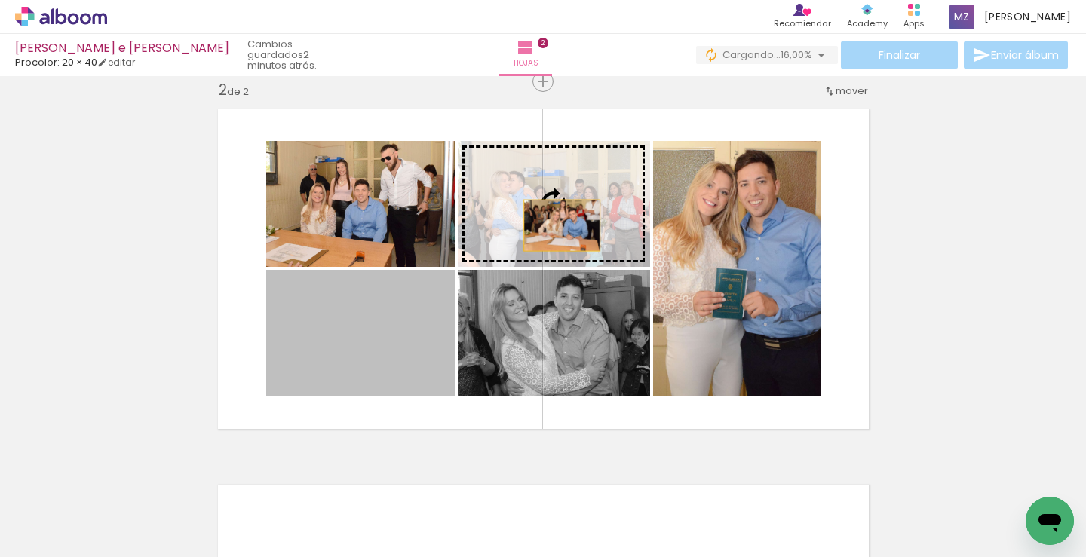
drag, startPoint x: 411, startPoint y: 333, endPoint x: 544, endPoint y: 230, distance: 167.7
click at [0, 0] on slot at bounding box center [0, 0] width 0 height 0
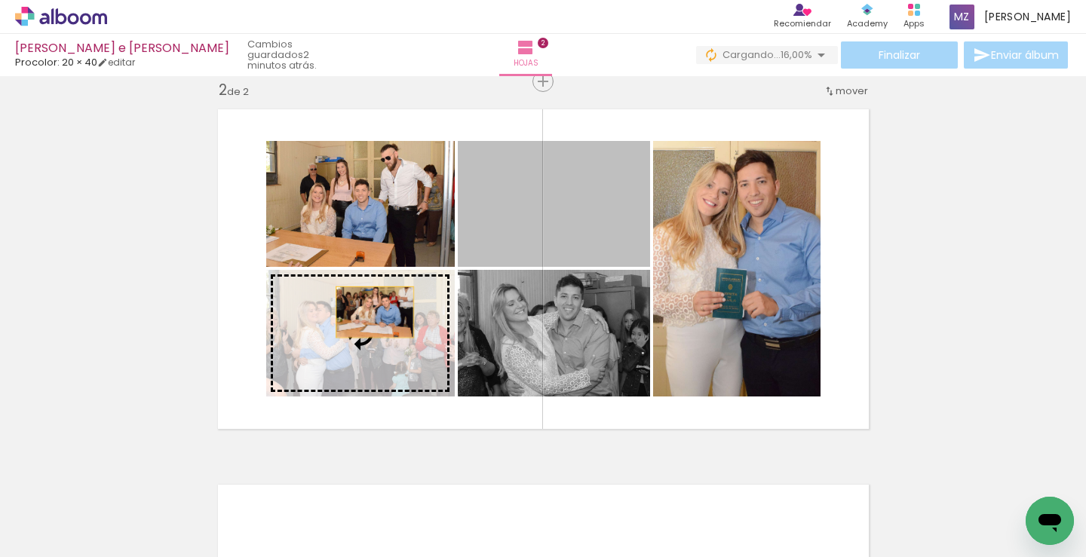
drag, startPoint x: 609, startPoint y: 241, endPoint x: 363, endPoint y: 323, distance: 259.9
click at [0, 0] on slot at bounding box center [0, 0] width 0 height 0
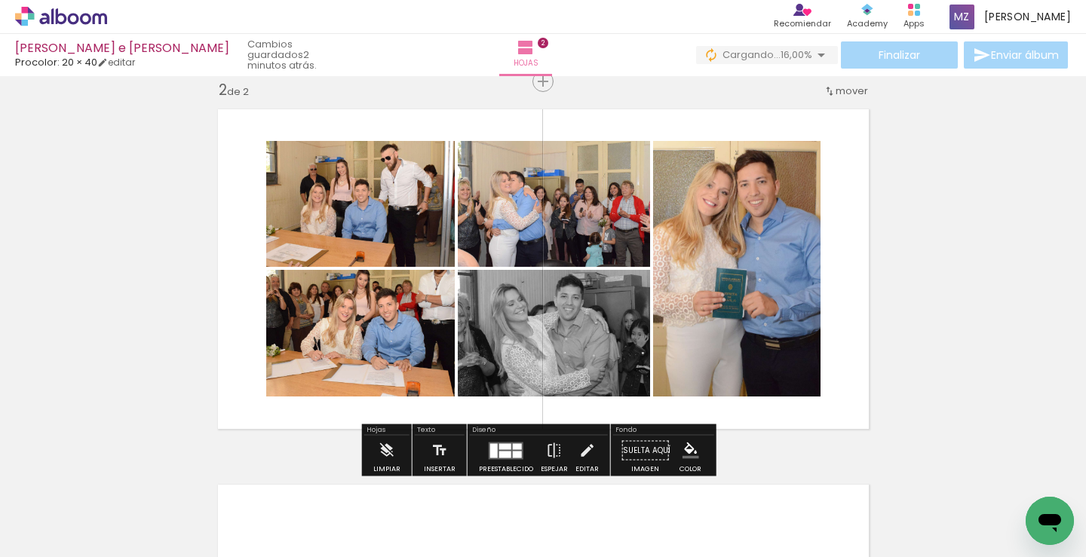
click at [504, 449] on div at bounding box center [505, 446] width 12 height 6
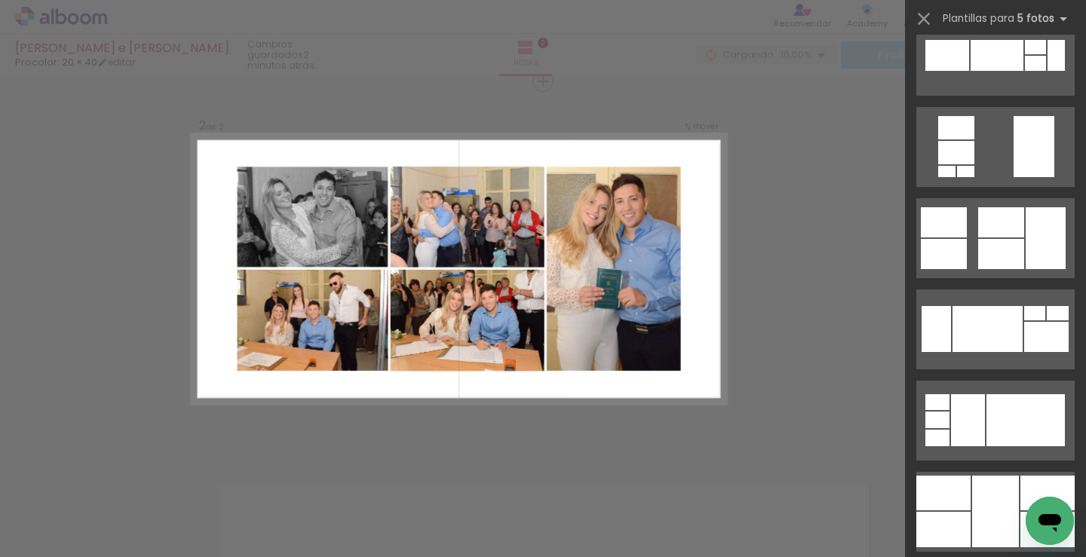
scroll to position [786, 0]
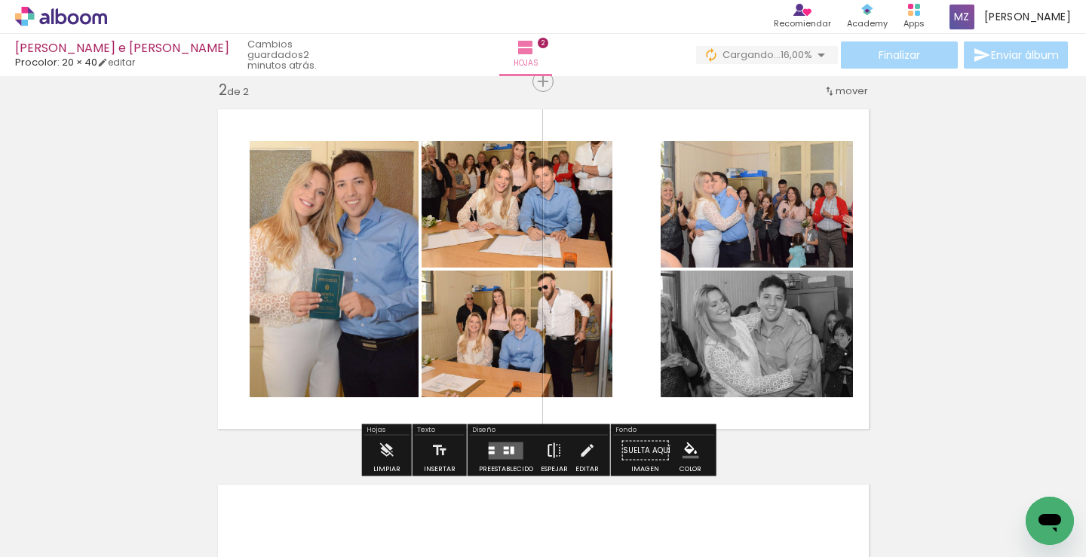
click at [550, 451] on iron-icon at bounding box center [554, 451] width 17 height 30
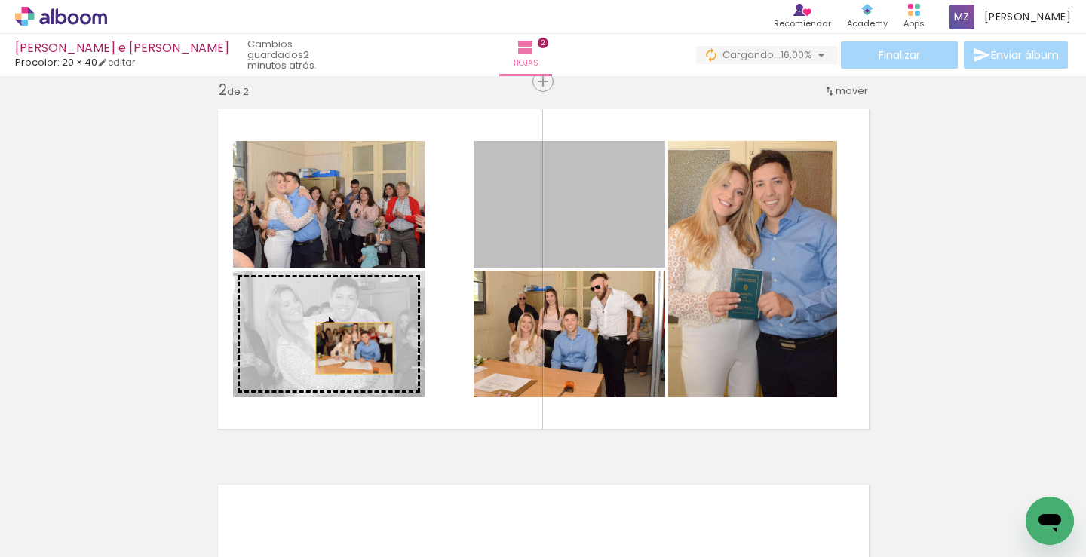
drag, startPoint x: 597, startPoint y: 228, endPoint x: 349, endPoint y: 354, distance: 278.5
click at [0, 0] on slot at bounding box center [0, 0] width 0 height 0
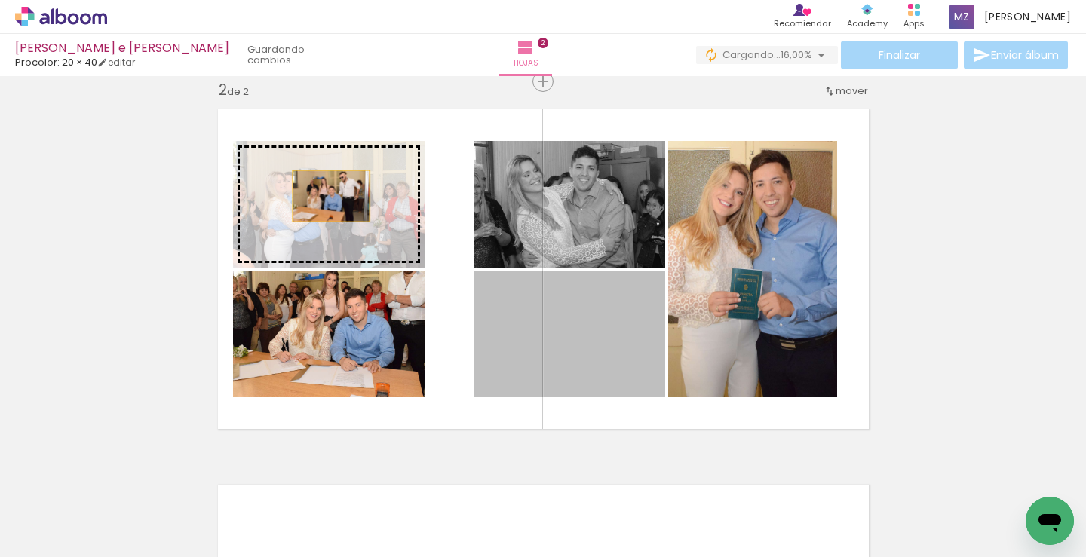
drag, startPoint x: 513, startPoint y: 348, endPoint x: 325, endPoint y: 196, distance: 242.3
click at [0, 0] on slot at bounding box center [0, 0] width 0 height 0
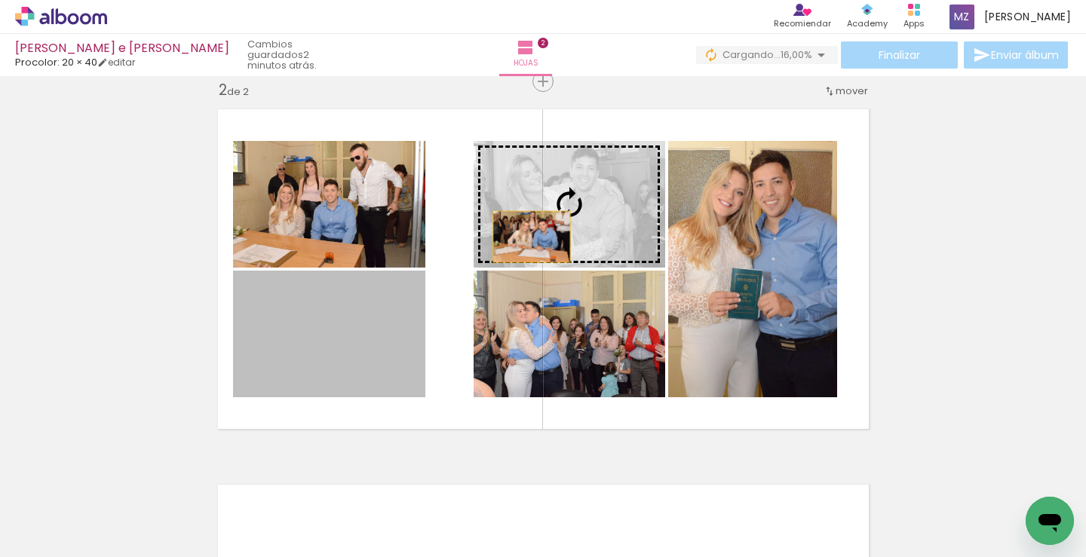
drag, startPoint x: 374, startPoint y: 357, endPoint x: 524, endPoint y: 228, distance: 197.8
click at [0, 0] on slot at bounding box center [0, 0] width 0 height 0
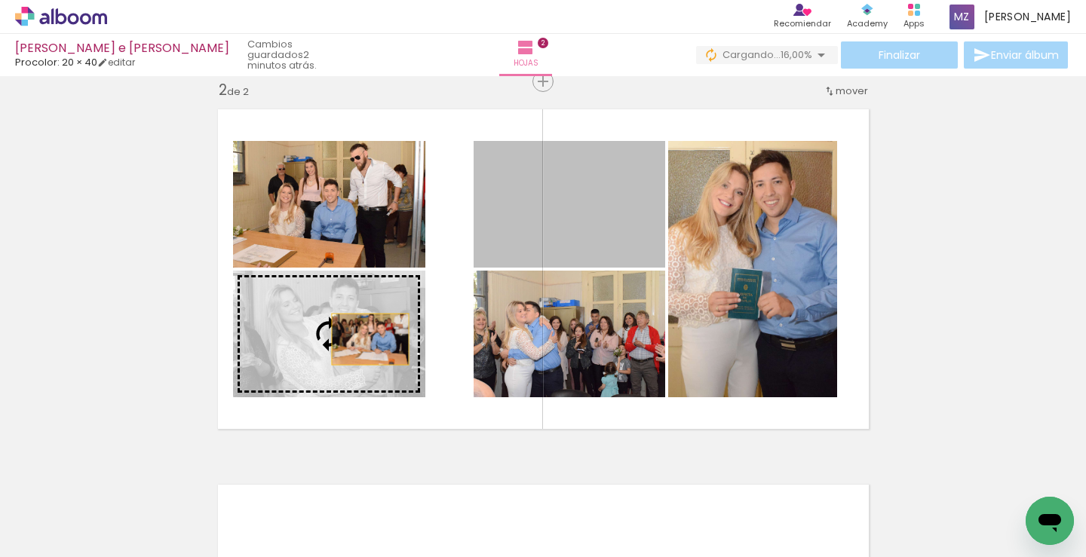
drag, startPoint x: 570, startPoint y: 221, endPoint x: 363, endPoint y: 336, distance: 237.3
click at [0, 0] on slot at bounding box center [0, 0] width 0 height 0
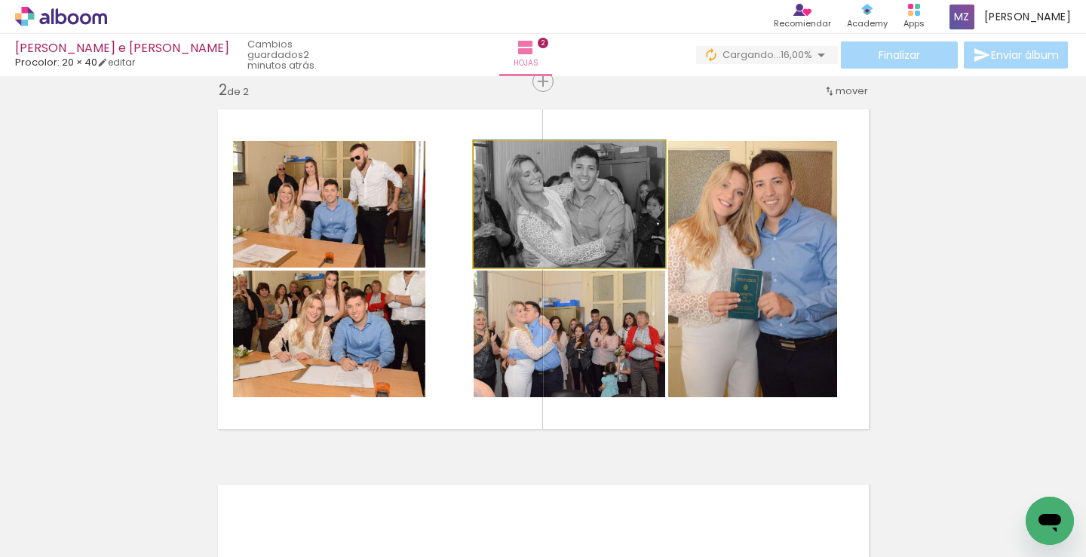
drag, startPoint x: 612, startPoint y: 228, endPoint x: 572, endPoint y: 226, distance: 40.0
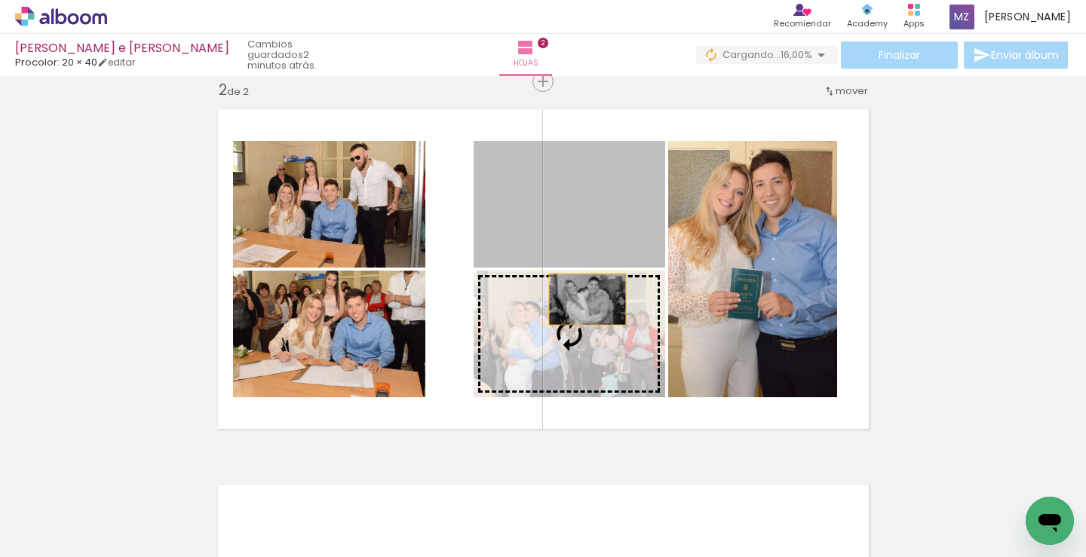
drag, startPoint x: 582, startPoint y: 281, endPoint x: 581, endPoint y: 376, distance: 95.0
click at [0, 0] on slot at bounding box center [0, 0] width 0 height 0
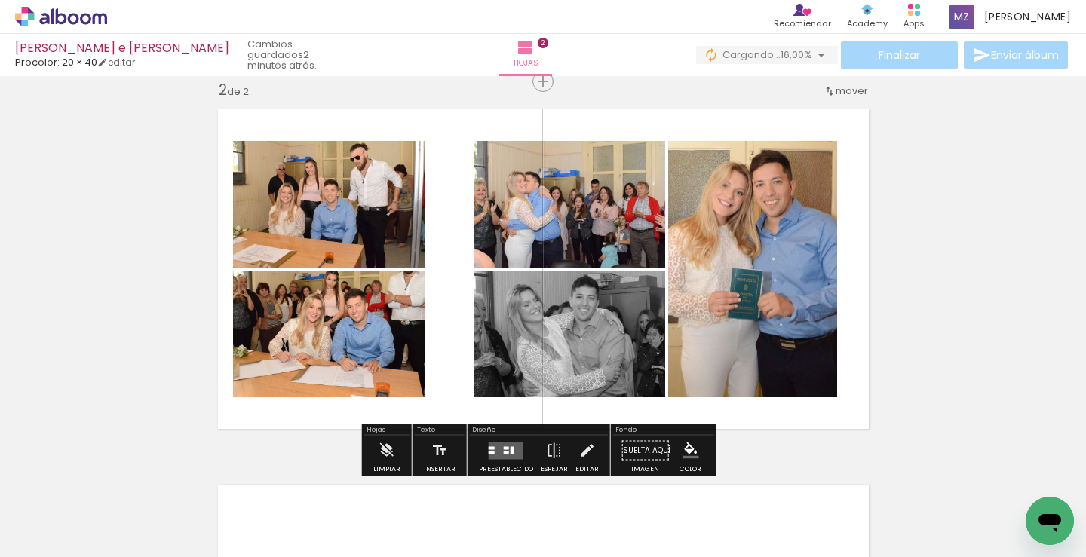
click at [381, 236] on quentale-photo at bounding box center [329, 204] width 192 height 127
click at [582, 449] on iron-icon at bounding box center [586, 451] width 17 height 30
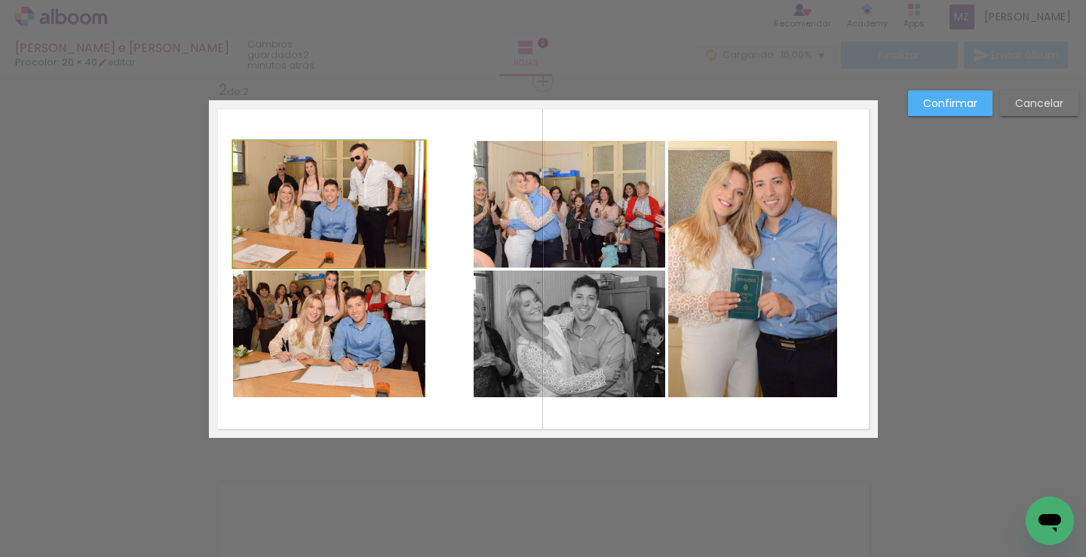
click at [377, 207] on quentale-photo at bounding box center [329, 204] width 192 height 127
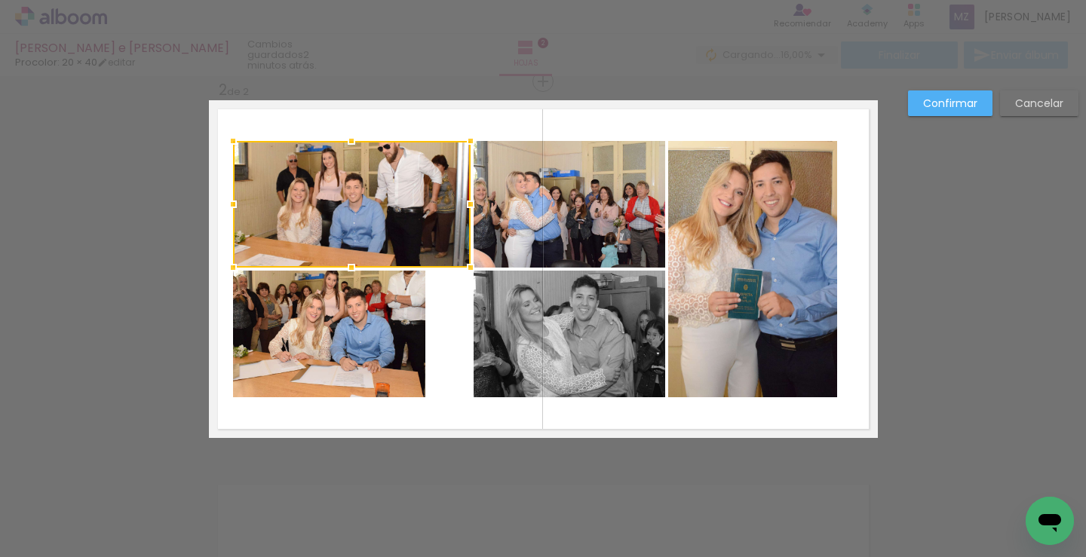
drag, startPoint x: 423, startPoint y: 204, endPoint x: 468, endPoint y: 204, distance: 45.2
click at [468, 204] on div at bounding box center [470, 204] width 30 height 30
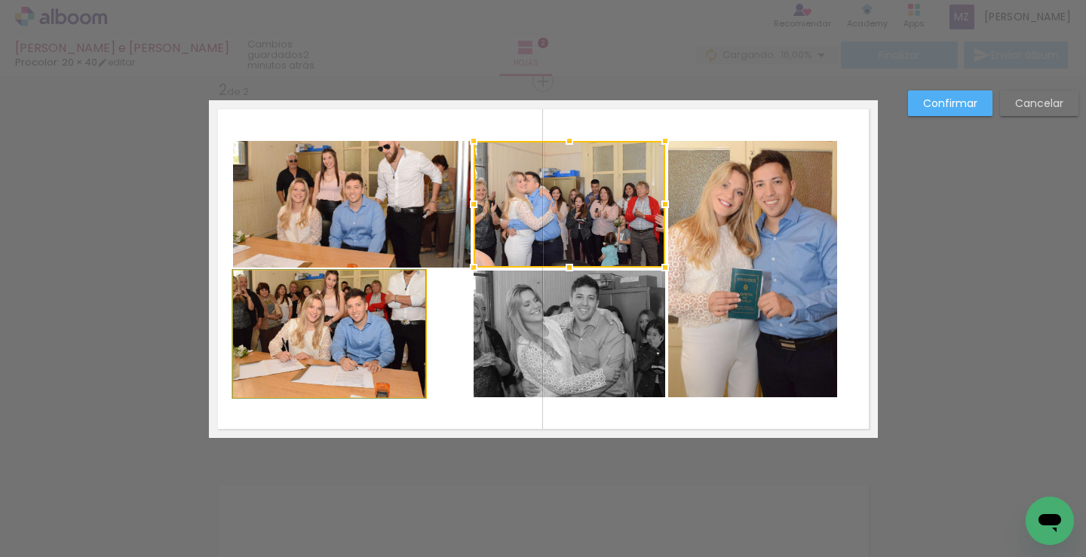
click at [393, 345] on quentale-photo at bounding box center [329, 334] width 192 height 127
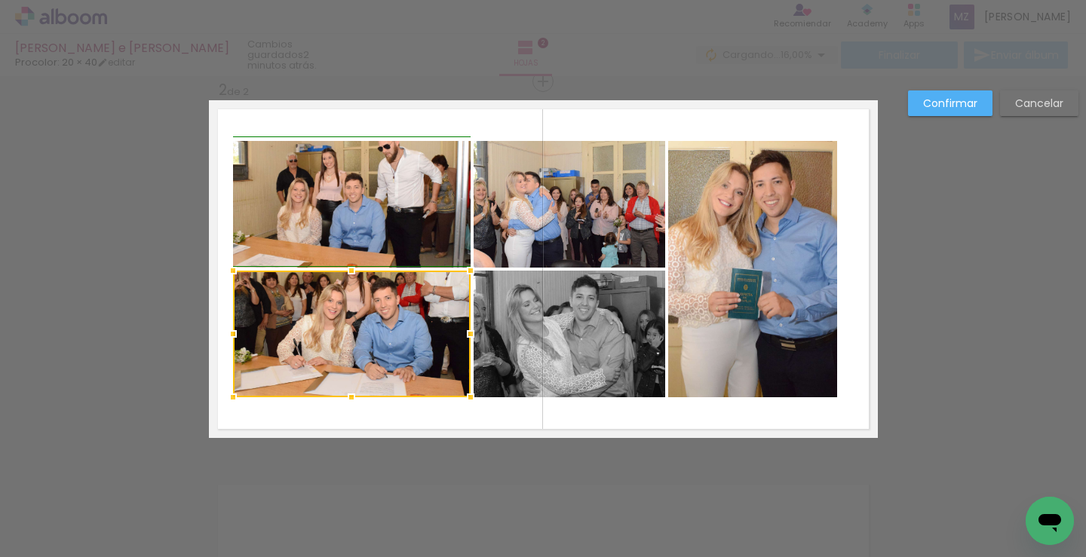
drag, startPoint x: 421, startPoint y: 335, endPoint x: 461, endPoint y: 342, distance: 40.7
click at [461, 342] on div at bounding box center [470, 334] width 30 height 30
click at [0, 0] on slot "Confirmar" at bounding box center [0, 0] width 0 height 0
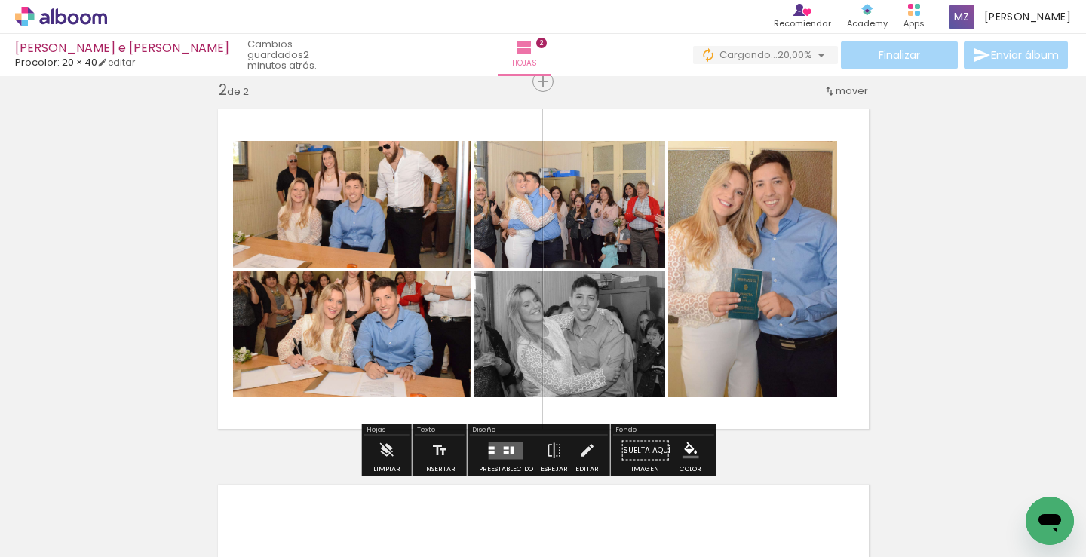
click at [398, 204] on quentale-photo at bounding box center [352, 204] width 238 height 127
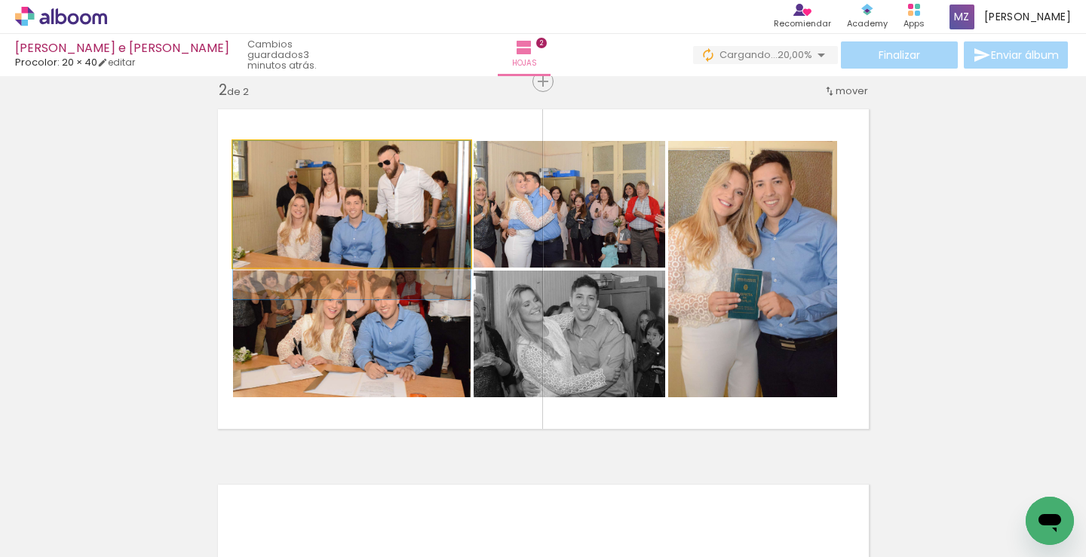
drag, startPoint x: 418, startPoint y: 212, endPoint x: 424, endPoint y: 233, distance: 21.8
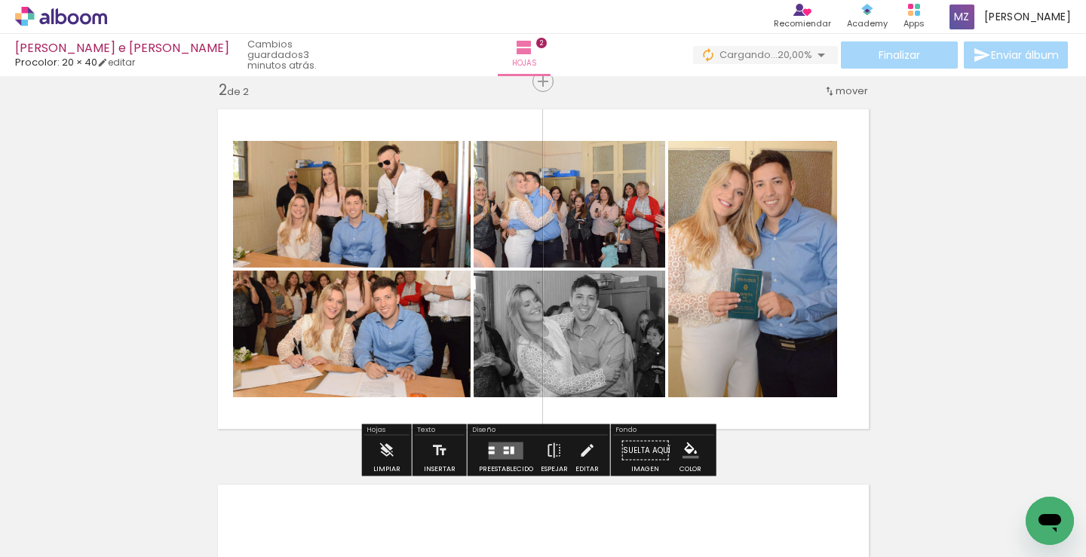
click at [791, 284] on quentale-photo at bounding box center [752, 269] width 169 height 256
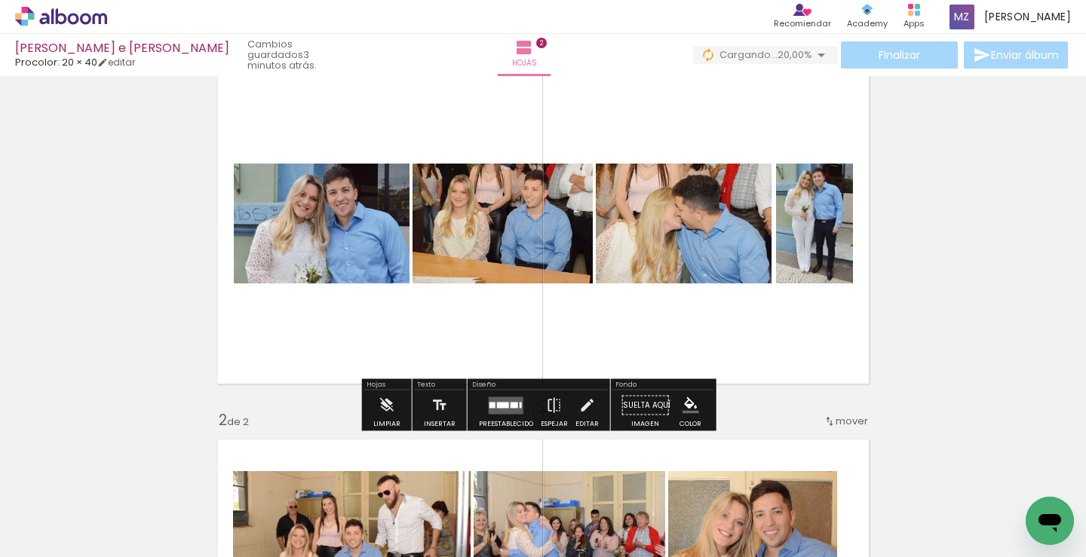
scroll to position [44, 0]
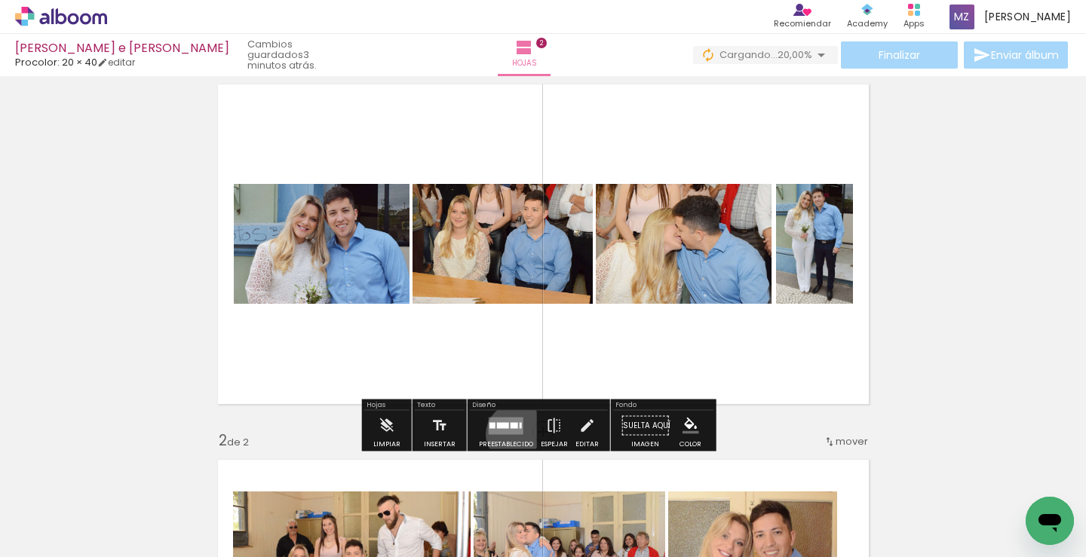
click at [513, 434] on div at bounding box center [506, 426] width 41 height 30
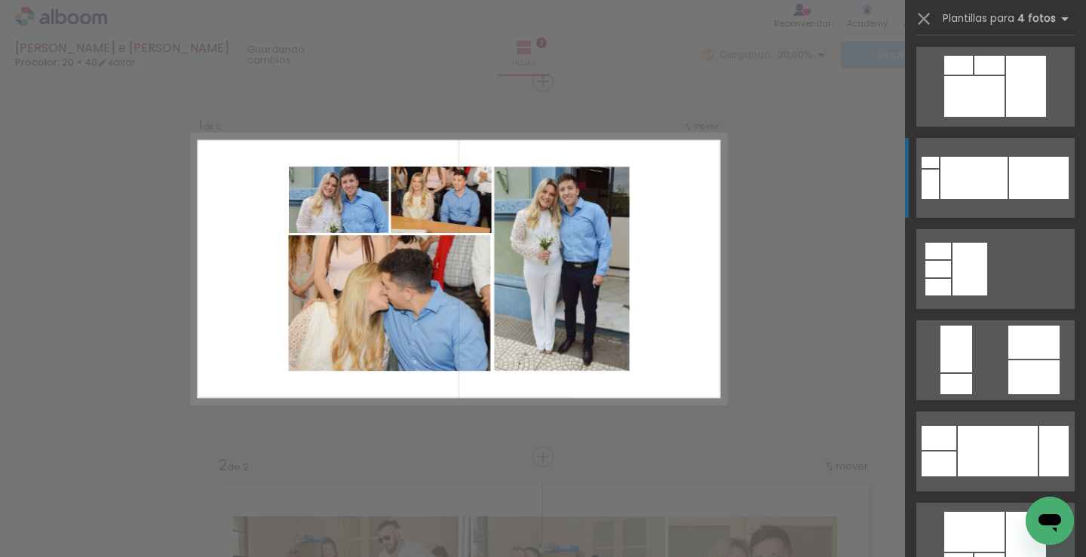
scroll to position [1659, 0]
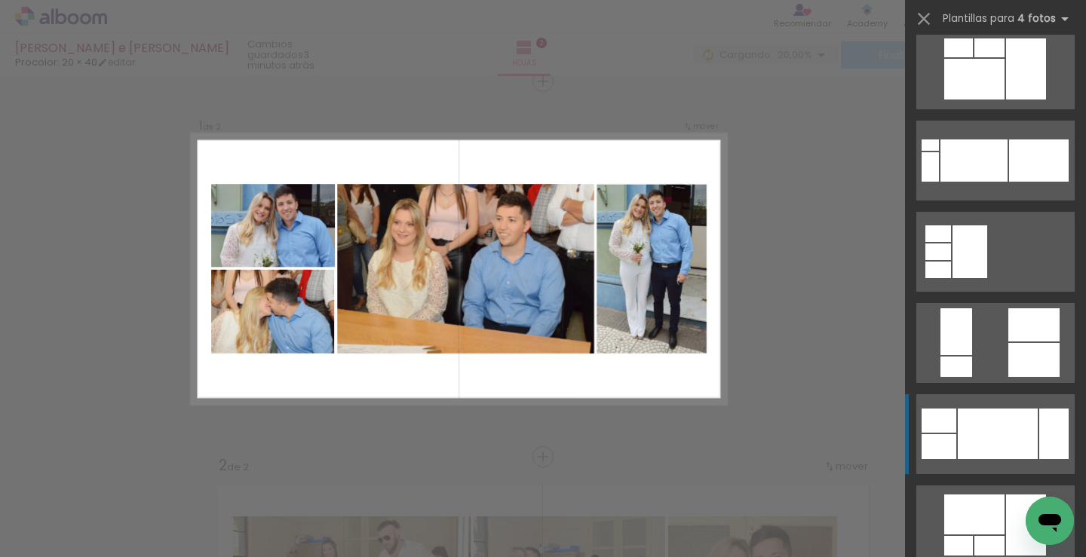
click at [995, 182] on div at bounding box center [973, 160] width 67 height 42
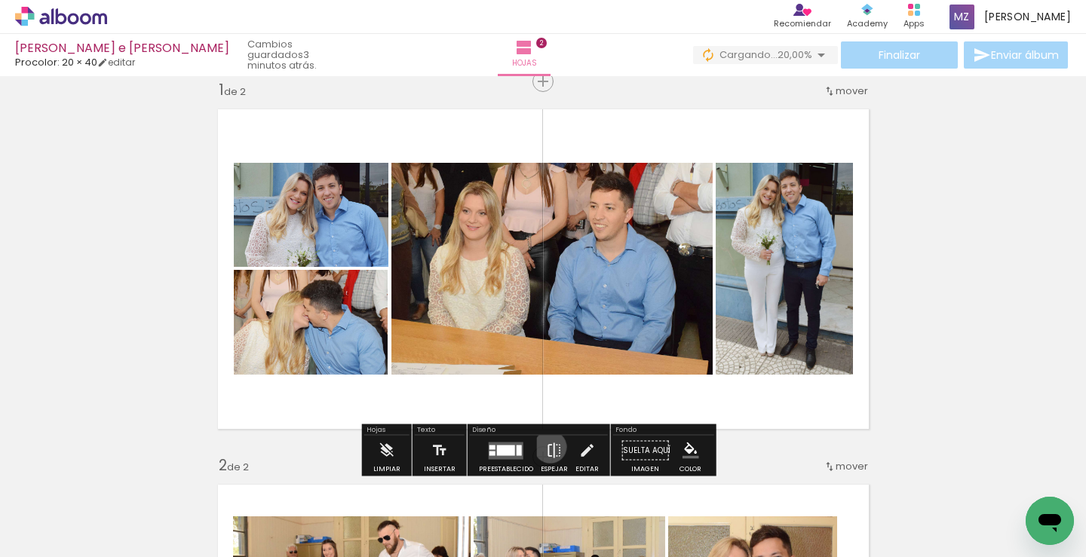
click at [547, 447] on iron-icon at bounding box center [554, 451] width 17 height 30
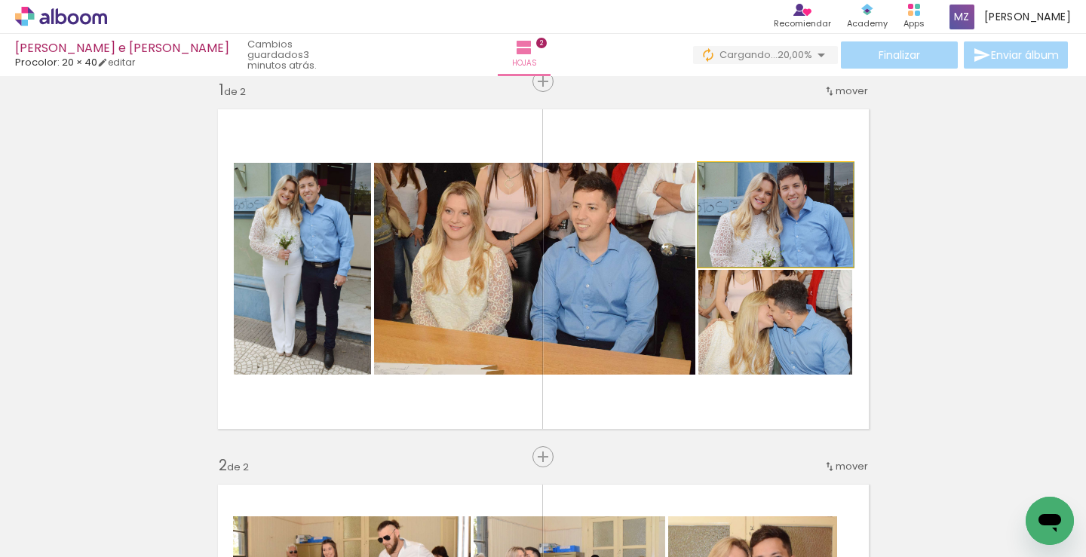
drag, startPoint x: 759, startPoint y: 216, endPoint x: 581, endPoint y: 231, distance: 179.3
click at [0, 0] on slot at bounding box center [0, 0] width 0 height 0
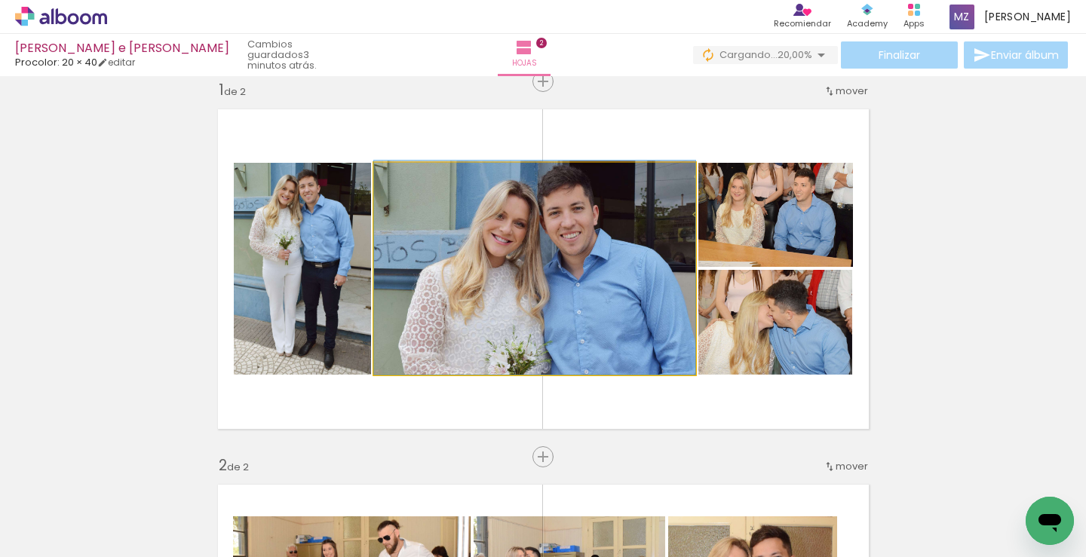
drag, startPoint x: 618, startPoint y: 273, endPoint x: 630, endPoint y: 271, distance: 12.3
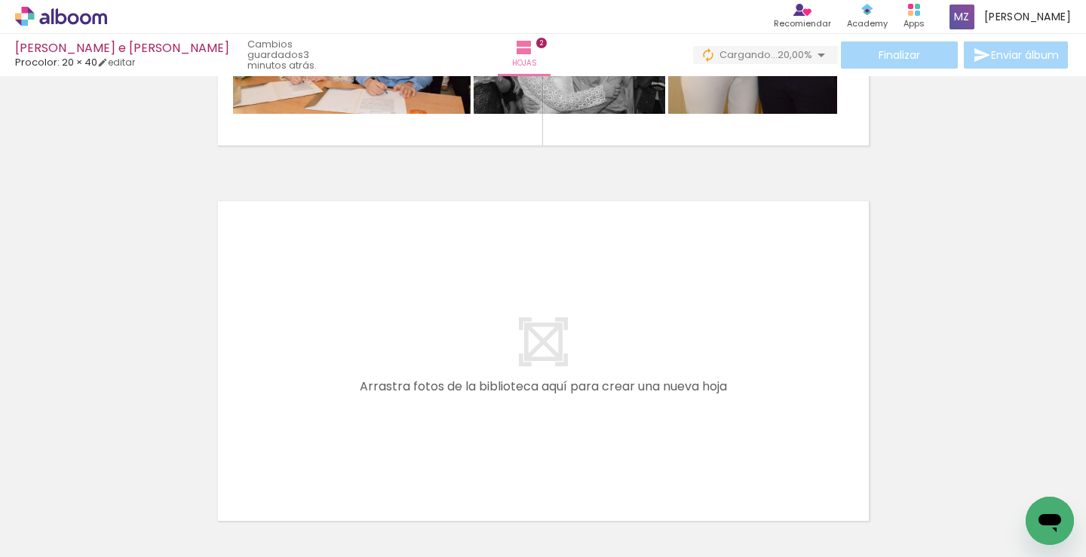
scroll to position [754, 0]
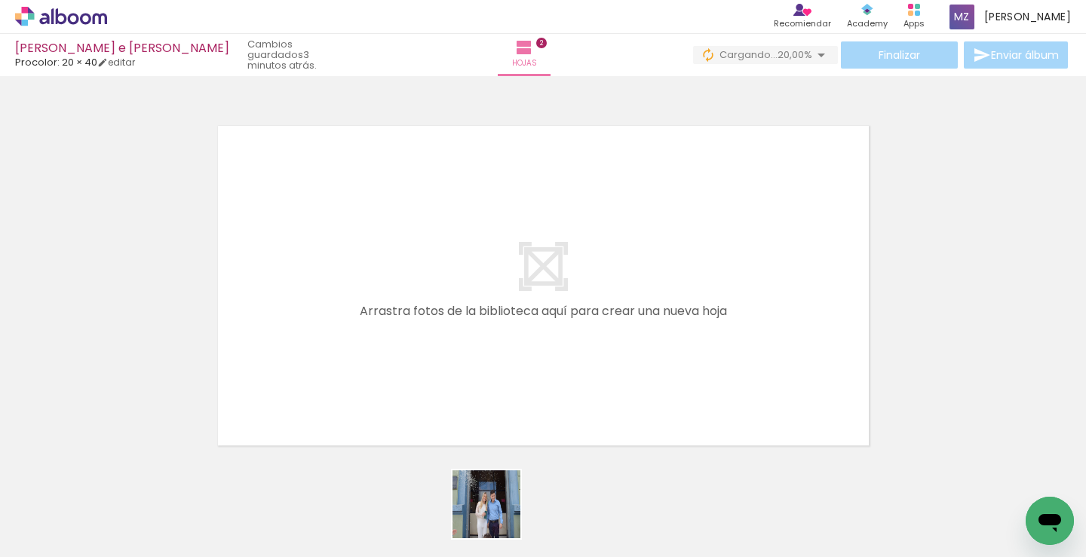
drag, startPoint x: 496, startPoint y: 520, endPoint x: 595, endPoint y: 514, distance: 98.9
click at [513, 316] on quentale-workspace at bounding box center [543, 278] width 1086 height 557
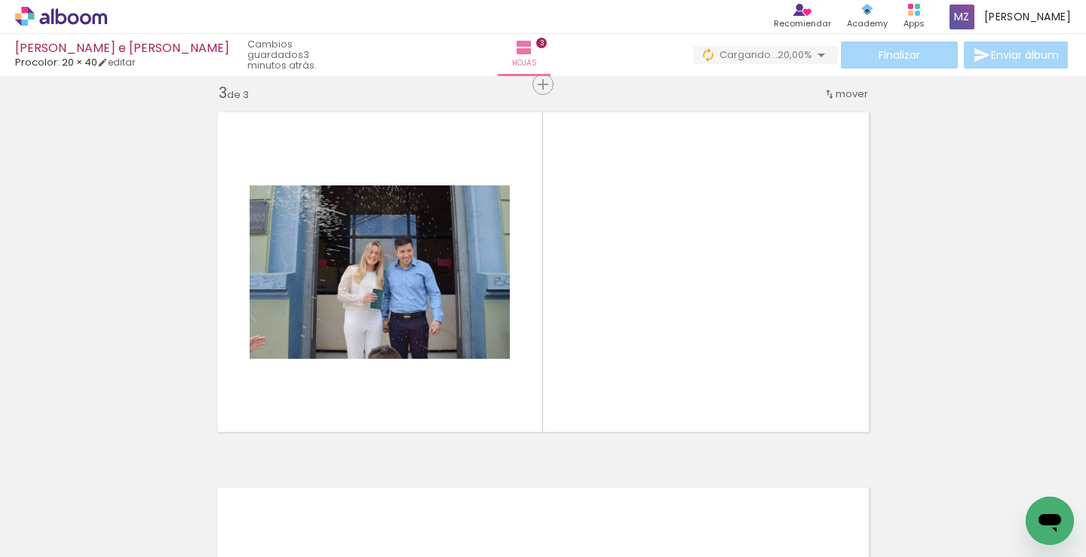
scroll to position [771, 0]
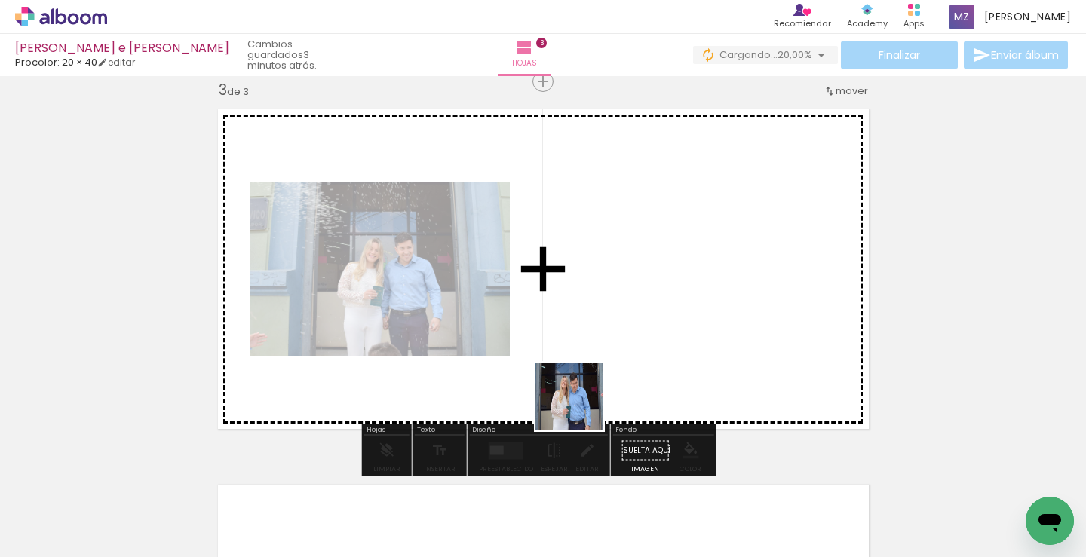
drag, startPoint x: 579, startPoint y: 520, endPoint x: 624, endPoint y: 474, distance: 63.4
click at [575, 345] on quentale-workspace at bounding box center [543, 278] width 1086 height 557
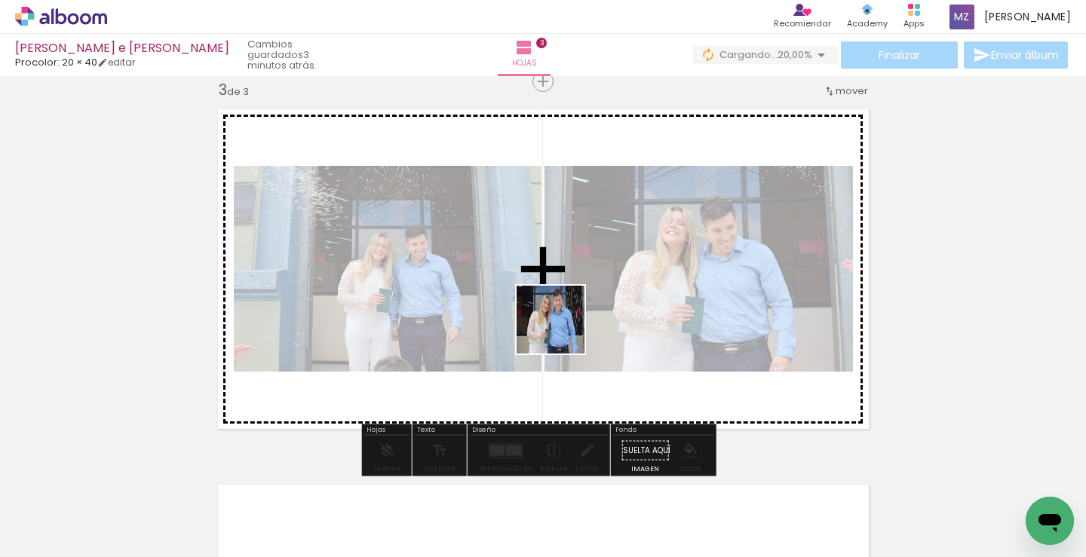
drag, startPoint x: 658, startPoint y: 511, endPoint x: 693, endPoint y: 493, distance: 39.8
click at [558, 326] on quentale-workspace at bounding box center [543, 278] width 1086 height 557
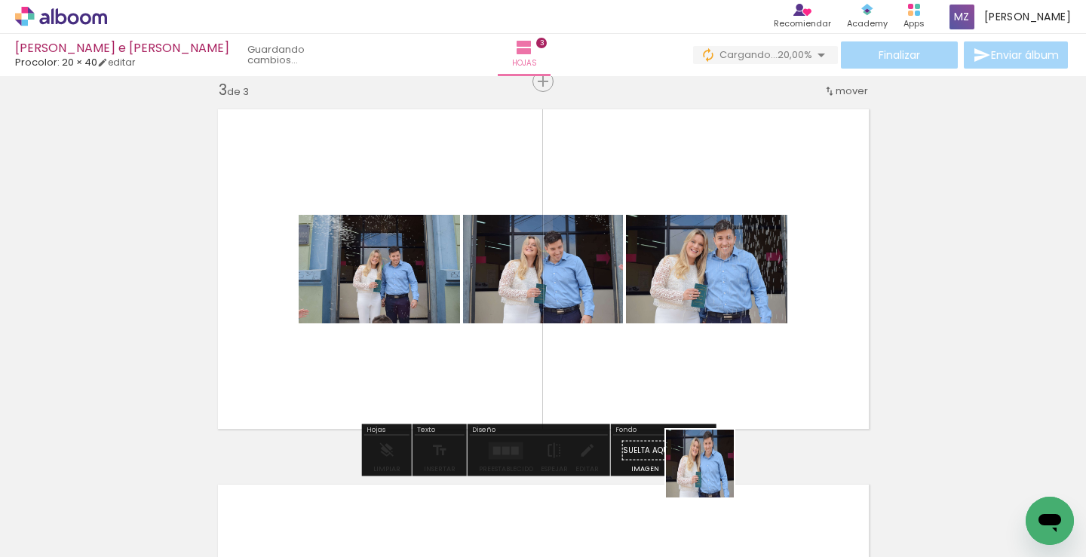
drag, startPoint x: 753, startPoint y: 520, endPoint x: 629, endPoint y: 372, distance: 193.8
click at [586, 317] on quentale-workspace at bounding box center [543, 278] width 1086 height 557
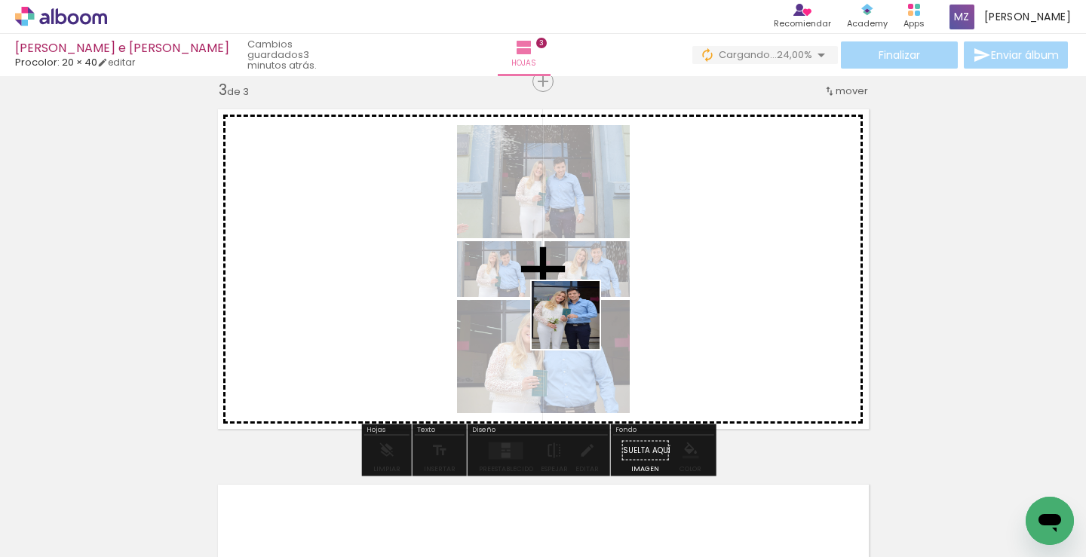
drag, startPoint x: 829, startPoint y: 504, endPoint x: 748, endPoint y: 418, distance: 118.4
click at [570, 322] on quentale-workspace at bounding box center [543, 278] width 1086 height 557
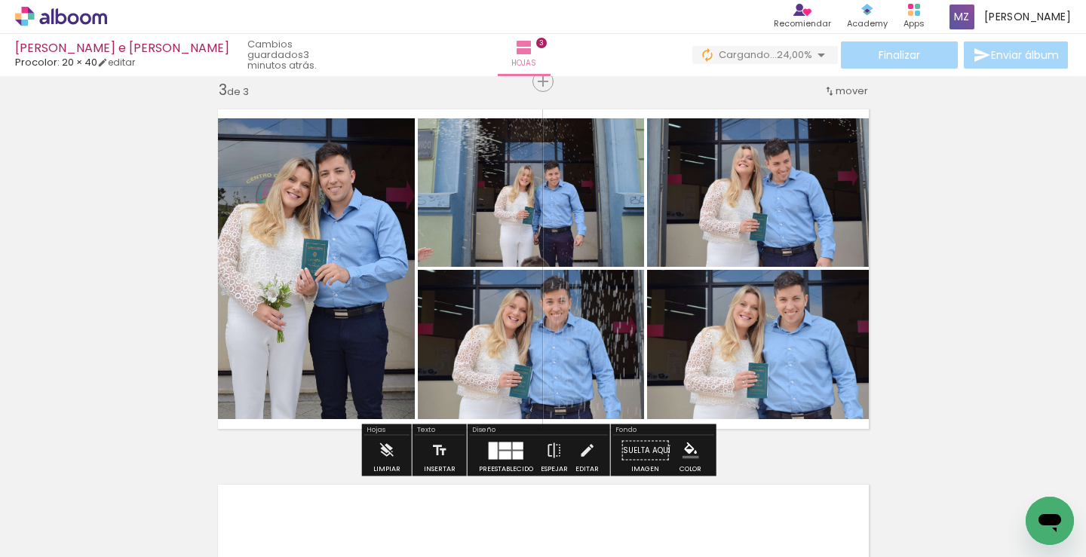
click at [508, 453] on quentale-layouter at bounding box center [506, 450] width 35 height 17
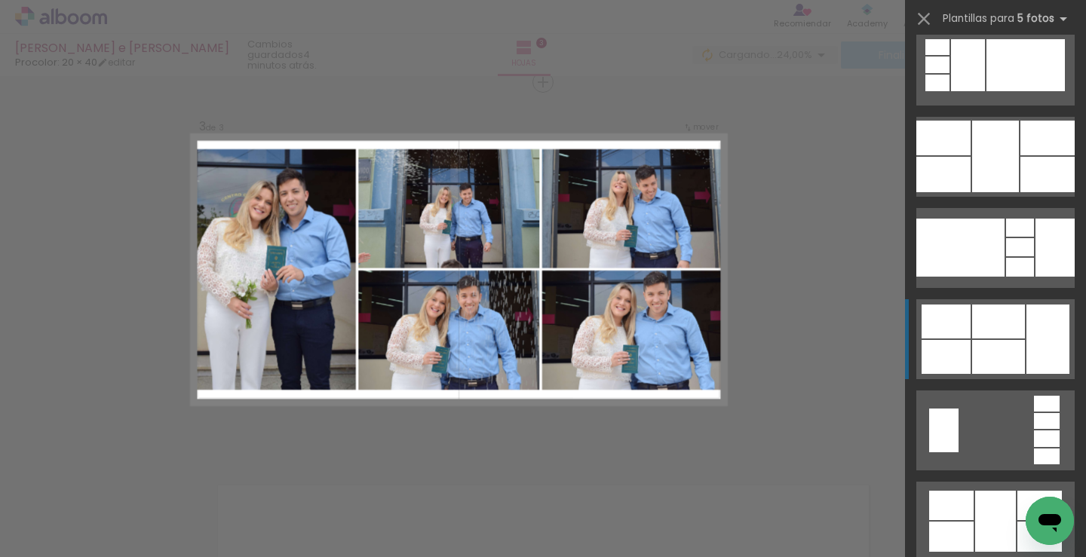
scroll to position [1206, 0]
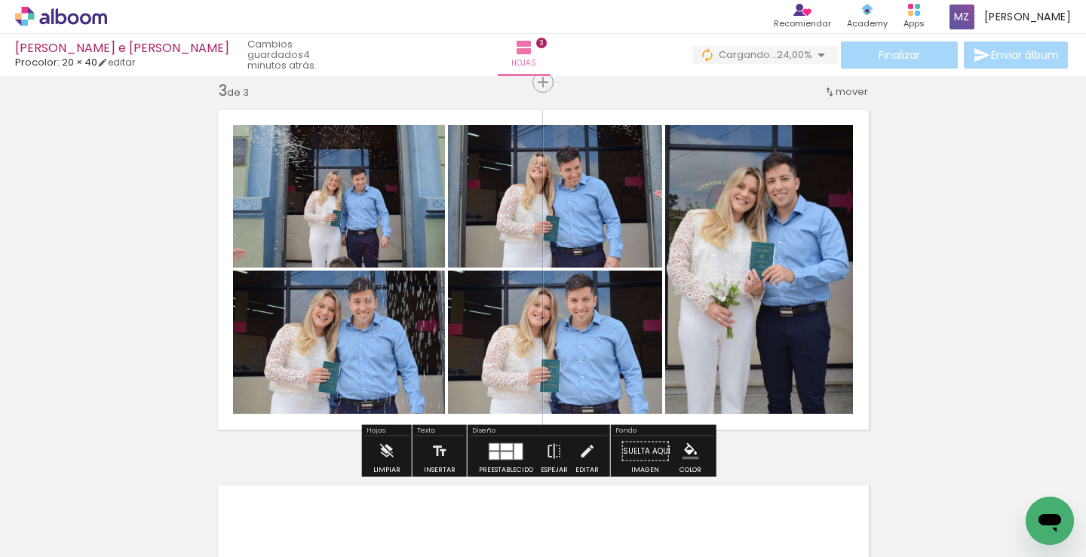
click at [507, 452] on div at bounding box center [507, 456] width 12 height 8
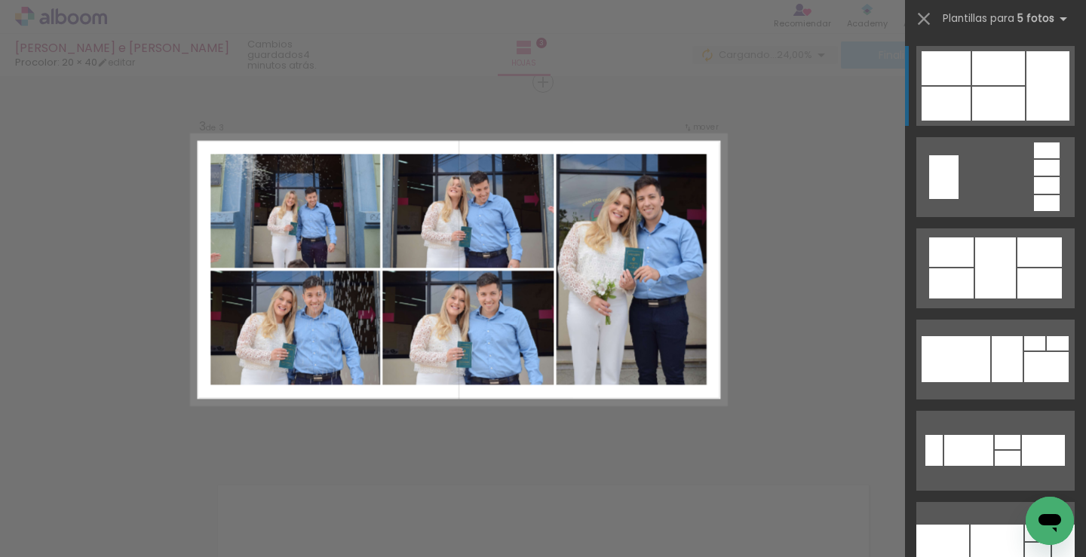
scroll to position [771, 0]
